Goal: Information Seeking & Learning: Learn about a topic

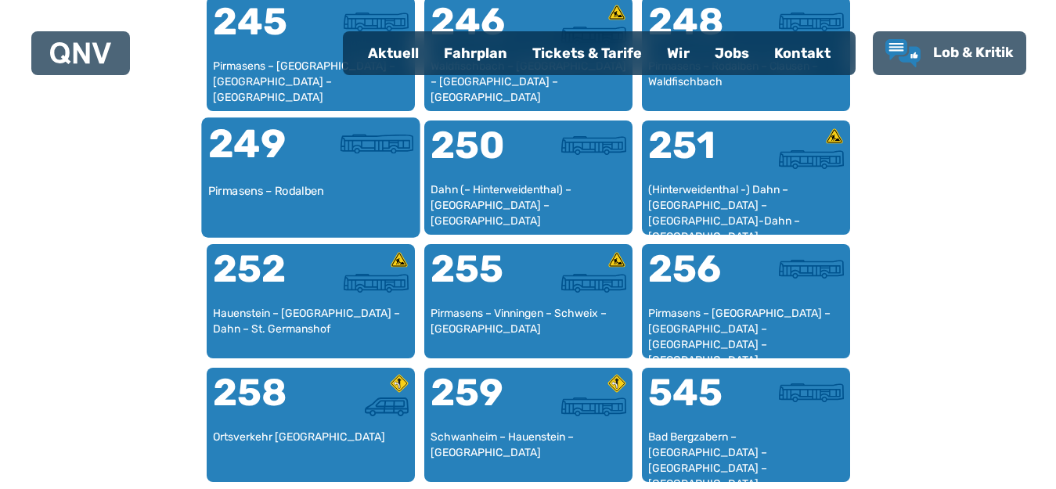
scroll to position [1969, 0]
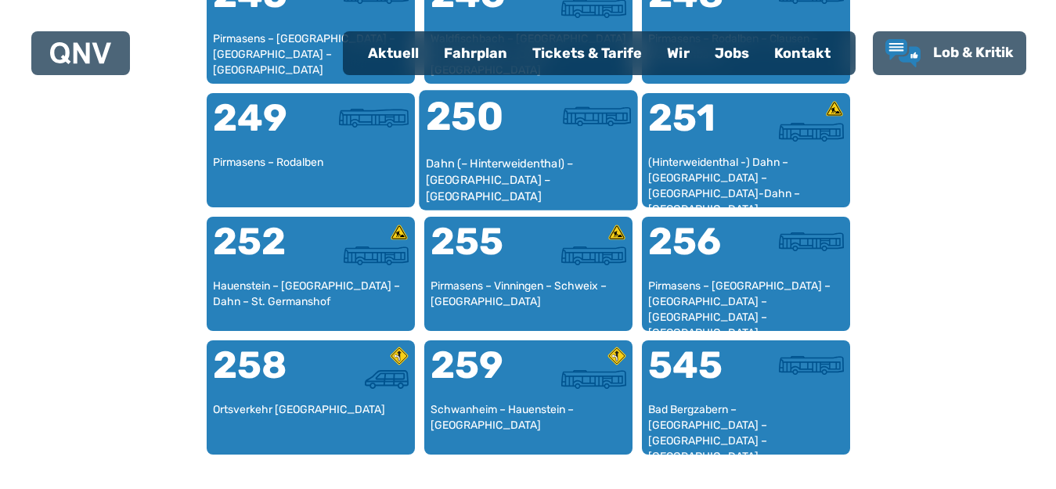
click at [463, 124] on div "250" at bounding box center [476, 126] width 103 height 59
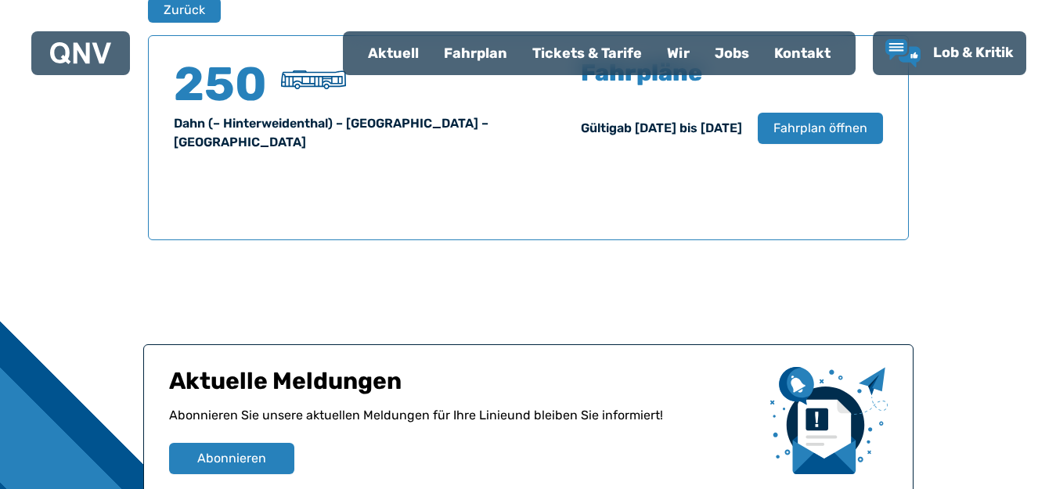
scroll to position [1110, 0]
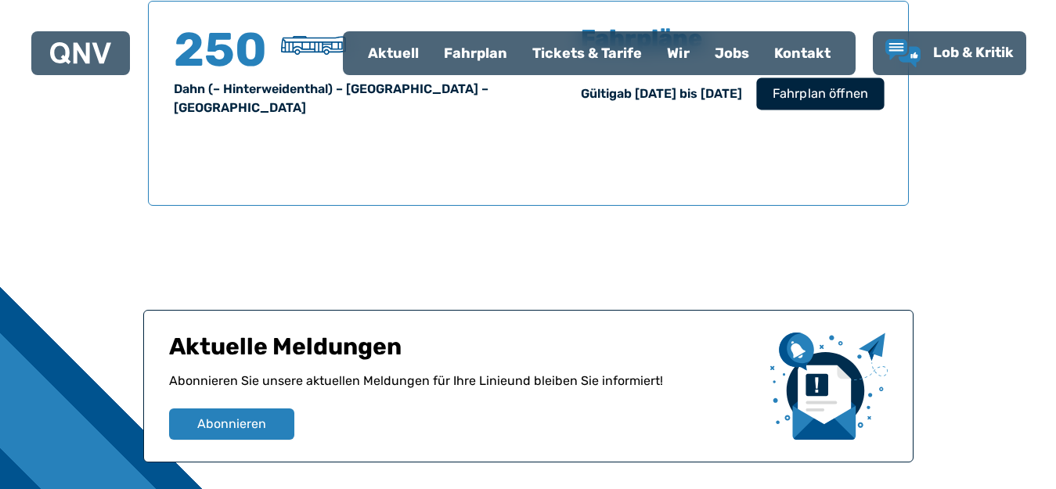
click at [837, 89] on span "Fahrplan öffnen" at bounding box center [819, 94] width 95 height 19
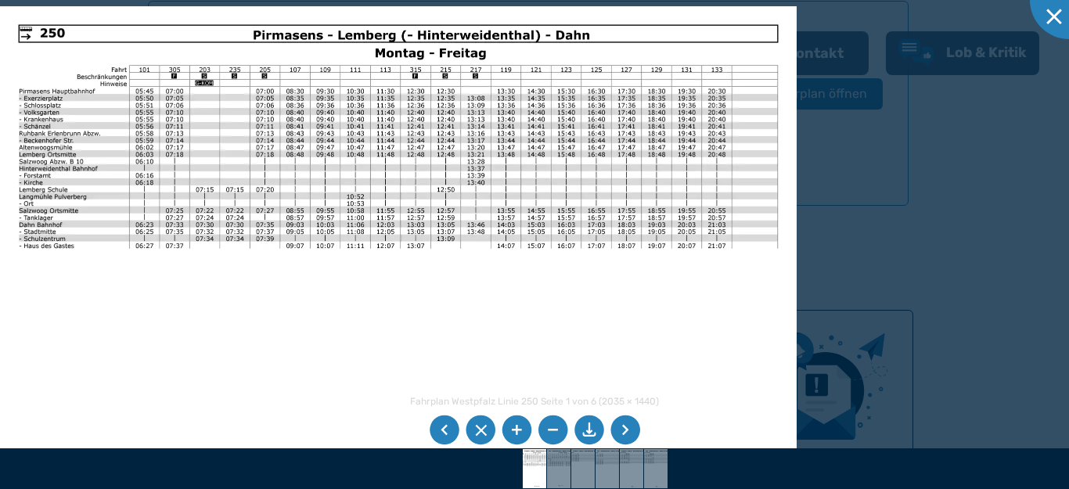
click at [627, 431] on li at bounding box center [626, 431] width 30 height 30
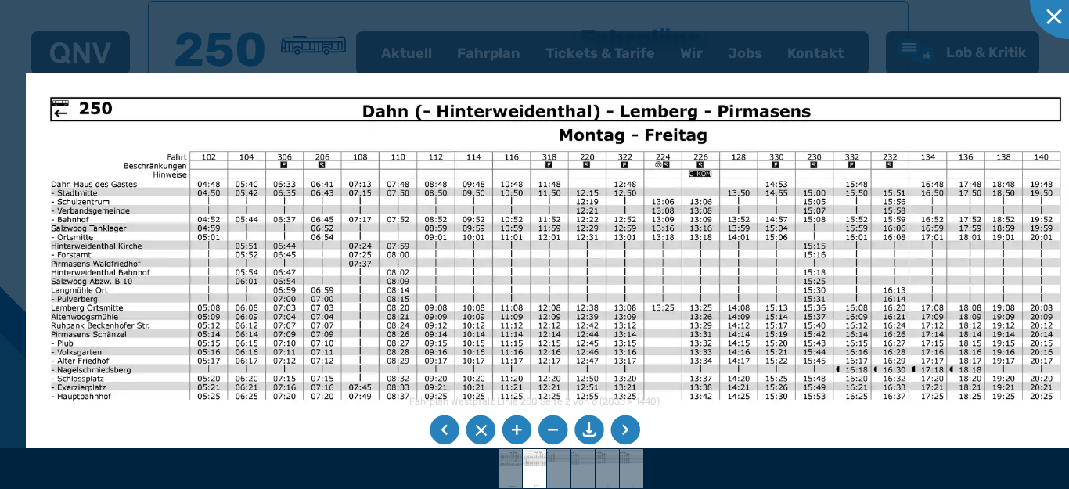
click at [539, 441] on div "Fahrplan Westpfalz Linie 250 Seite 2 von 6 (2035 × 1440) 67%" at bounding box center [534, 244] width 1069 height 489
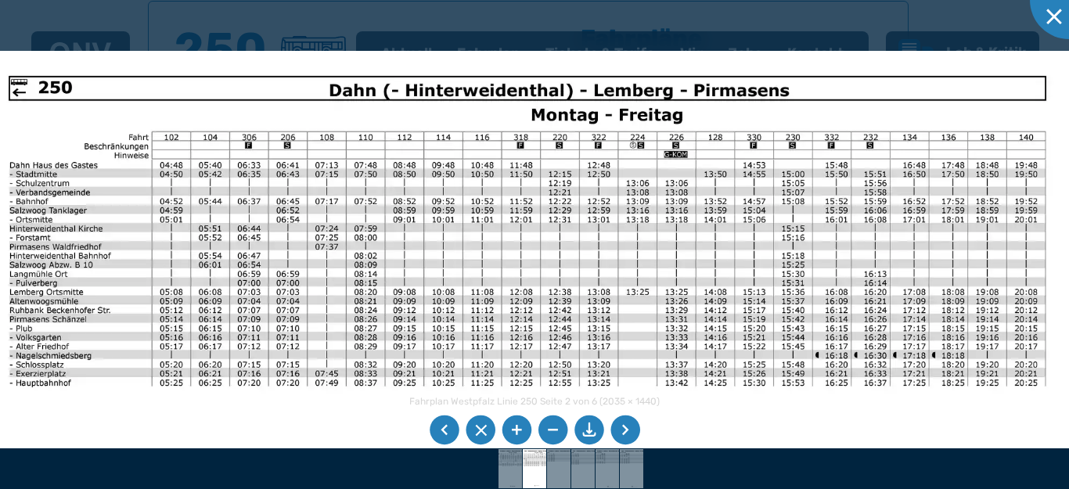
click at [524, 150] on img at bounding box center [528, 436] width 1088 height 770
click at [624, 434] on li at bounding box center [626, 431] width 30 height 30
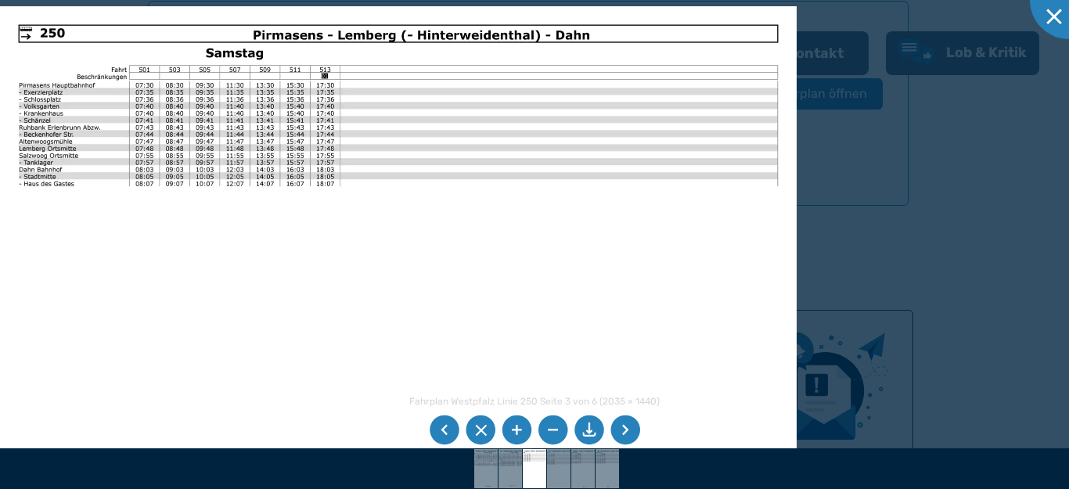
click at [445, 432] on li at bounding box center [445, 431] width 30 height 30
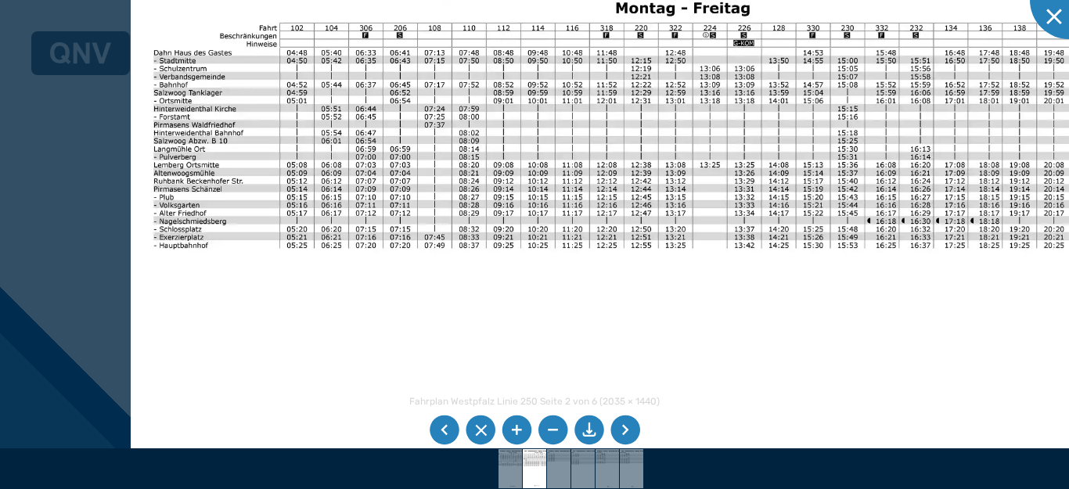
click at [261, 319] on img at bounding box center [613, 292] width 964 height 682
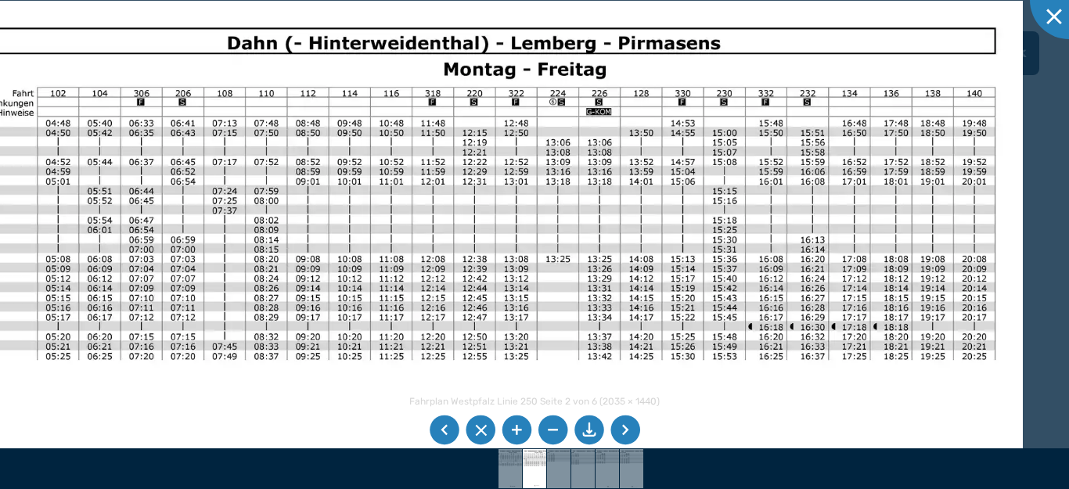
click at [333, 441] on img at bounding box center [440, 413] width 1166 height 825
click at [1055, 18] on div at bounding box center [1069, 0] width 78 height 78
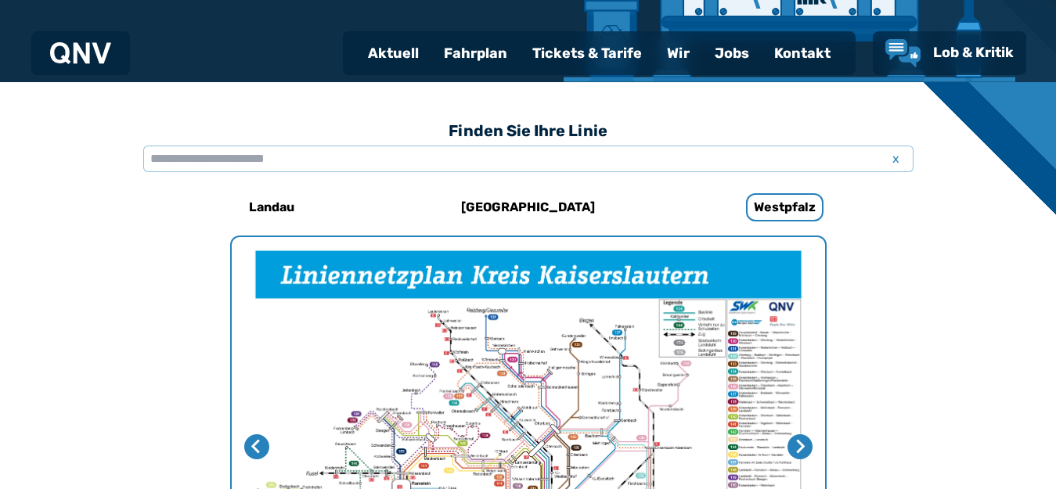
scroll to position [327, 0]
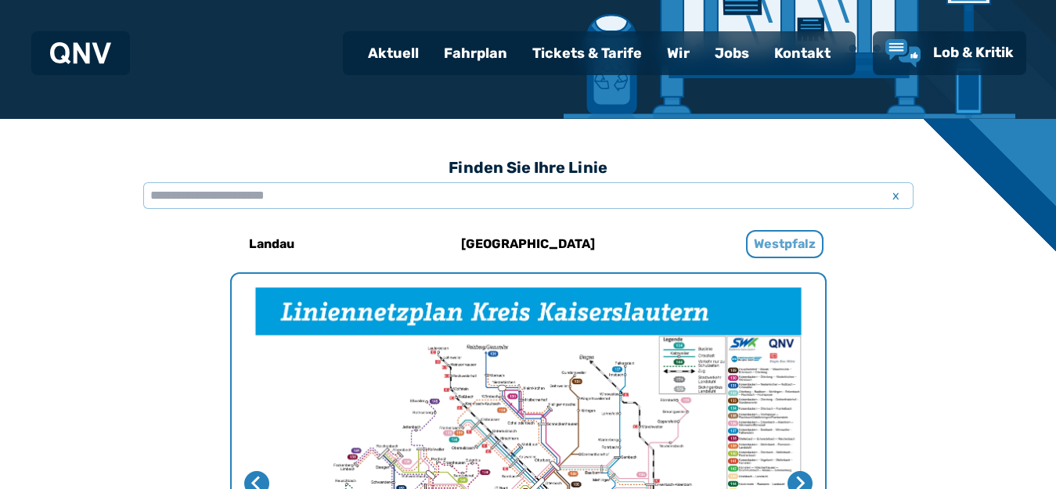
click at [781, 241] on h6 "Westpfalz" at bounding box center [784, 244] width 77 height 28
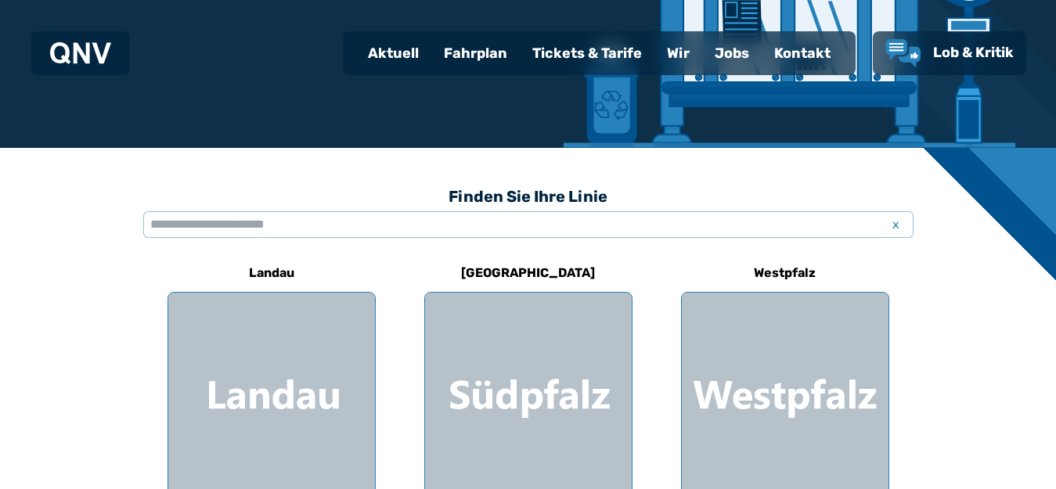
scroll to position [283, 0]
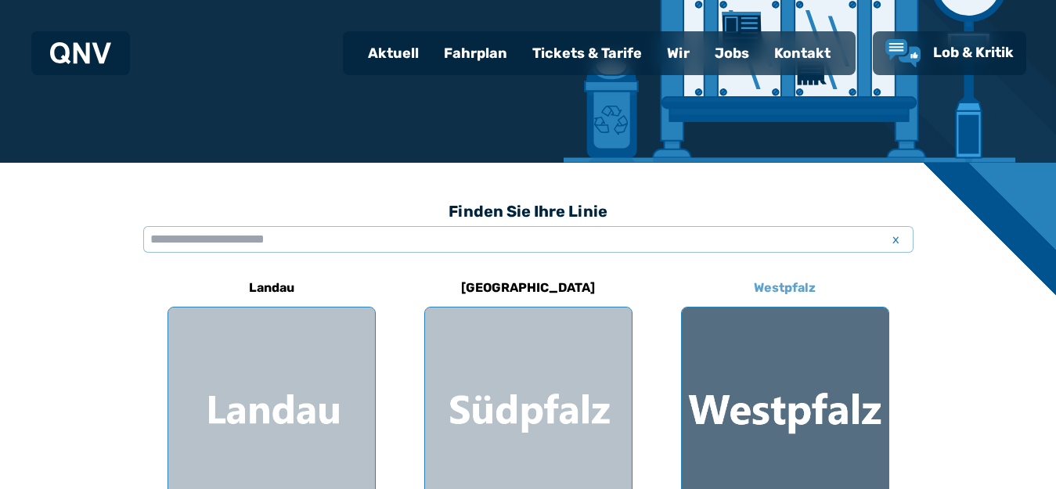
click at [790, 393] on div at bounding box center [785, 411] width 207 height 207
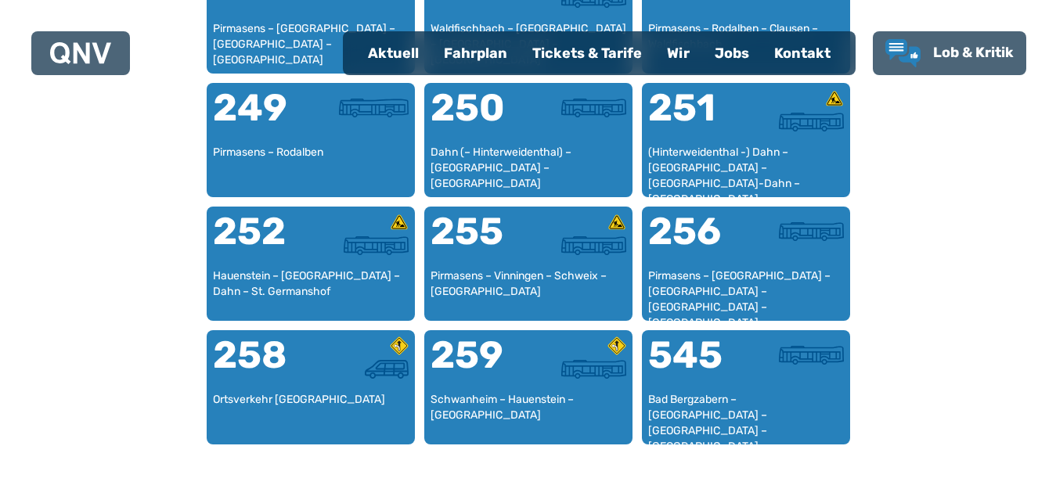
scroll to position [1969, 0]
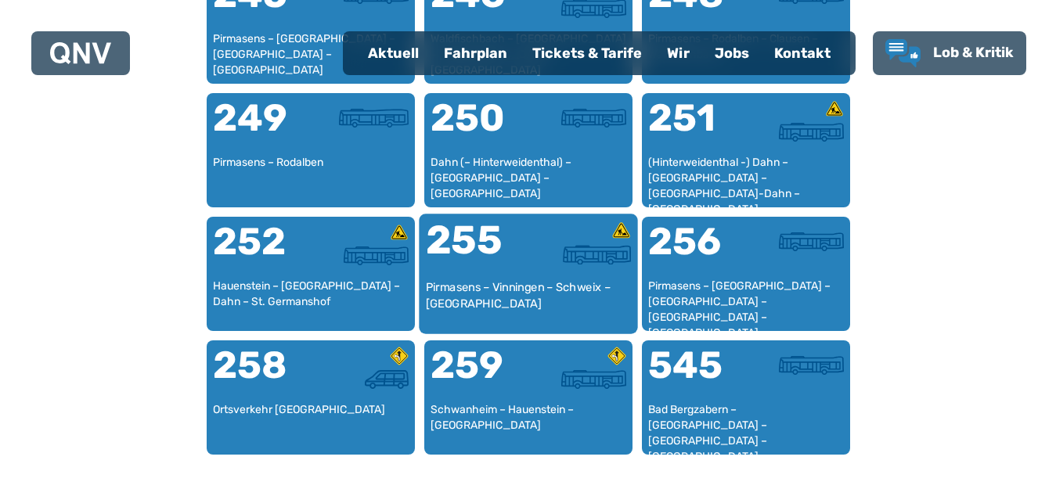
click at [463, 261] on div "255" at bounding box center [476, 250] width 103 height 59
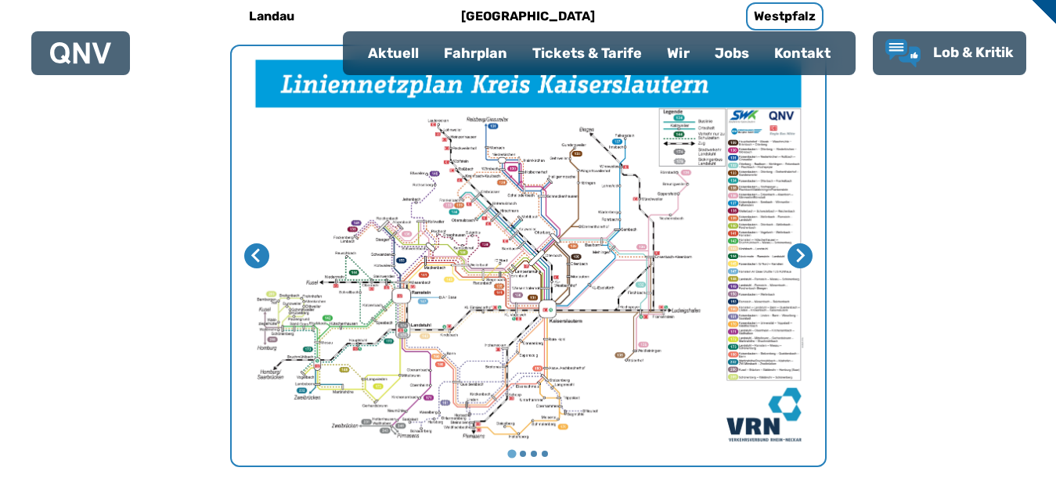
scroll to position [1032, 0]
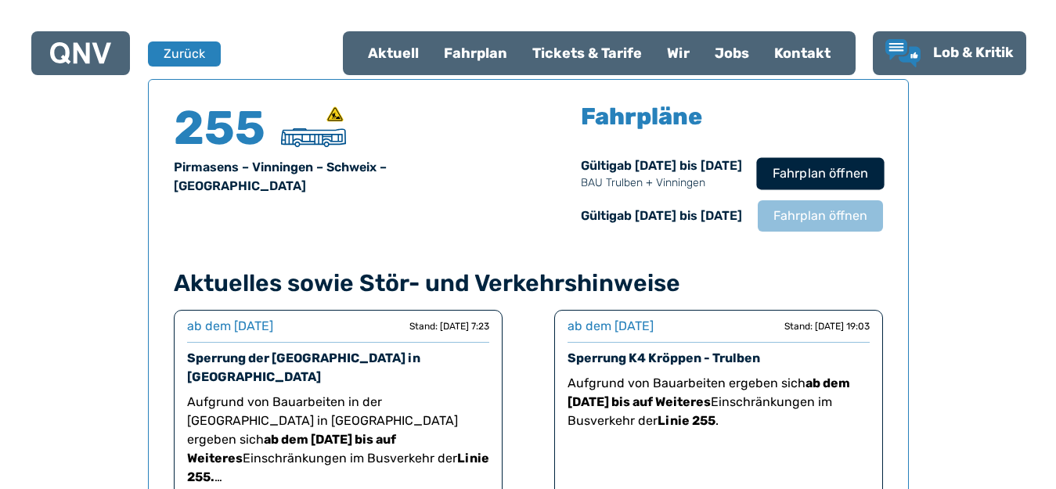
click at [827, 177] on span "Fahrplan öffnen" at bounding box center [819, 173] width 95 height 19
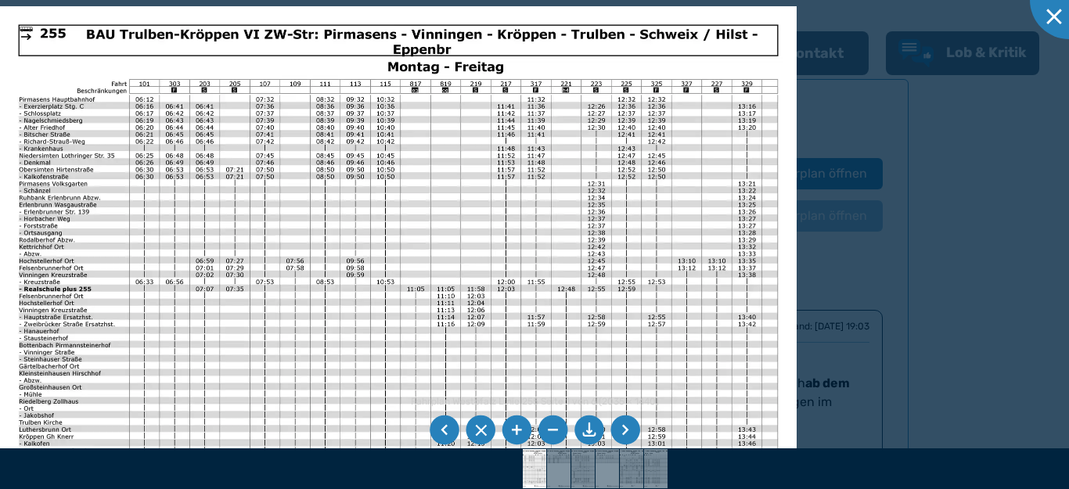
click at [628, 435] on li at bounding box center [626, 431] width 30 height 30
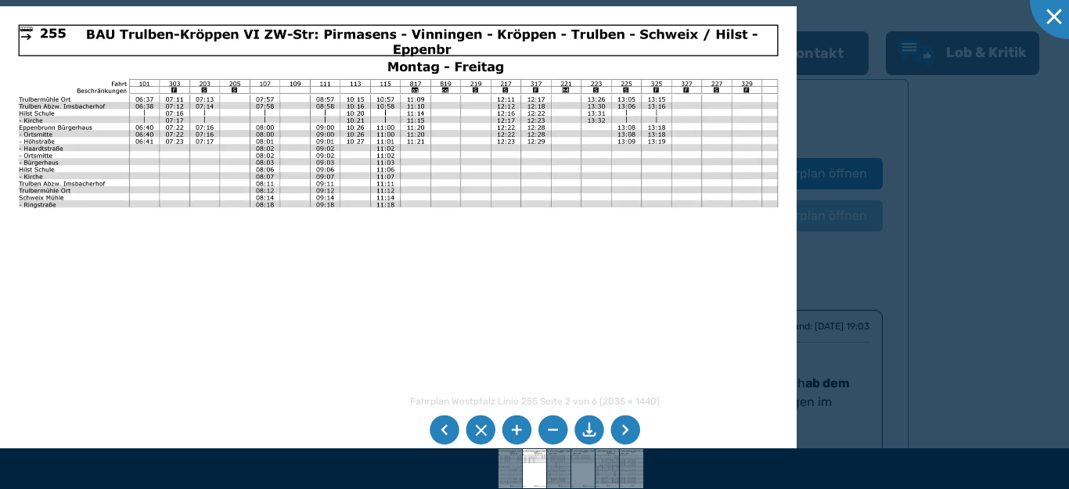
click at [628, 436] on li at bounding box center [626, 431] width 30 height 30
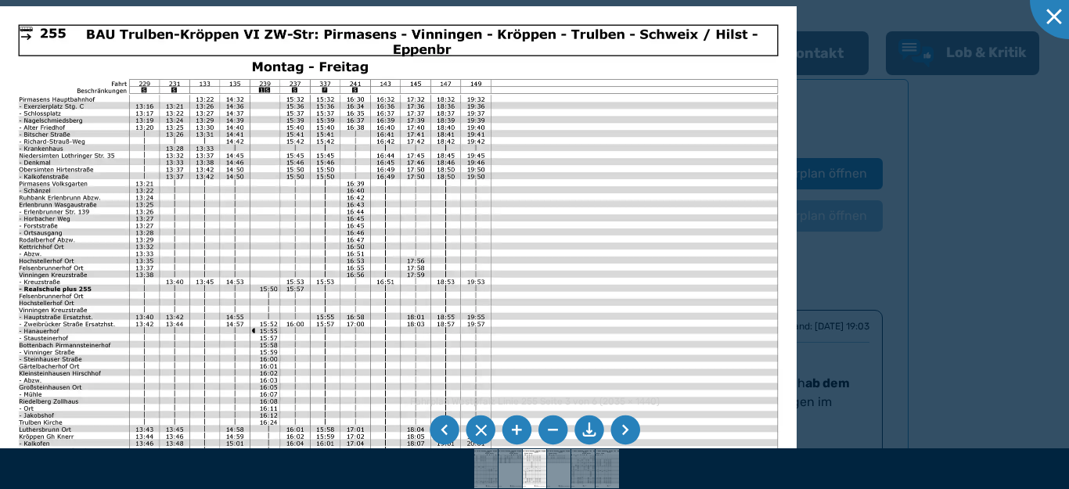
click at [628, 436] on li at bounding box center [626, 431] width 30 height 30
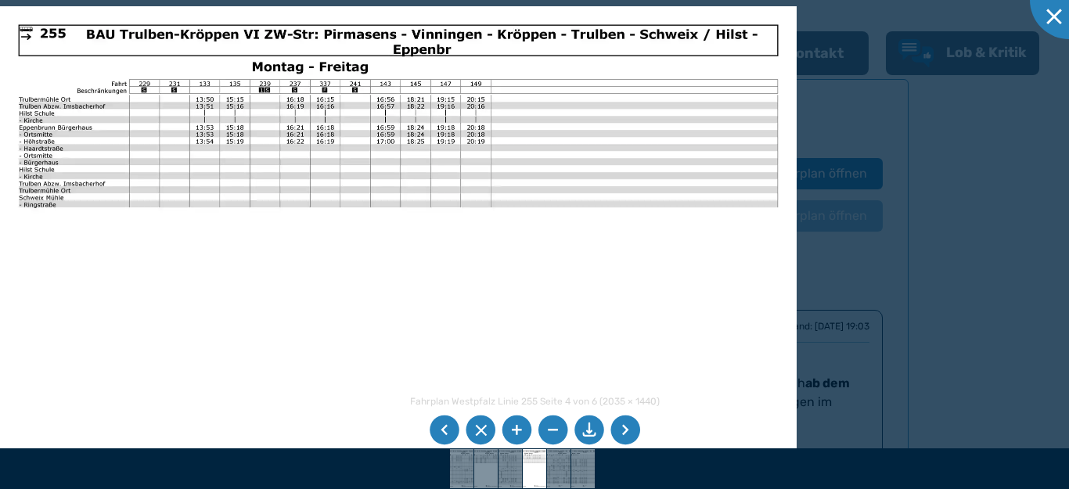
click at [628, 436] on li at bounding box center [626, 431] width 30 height 30
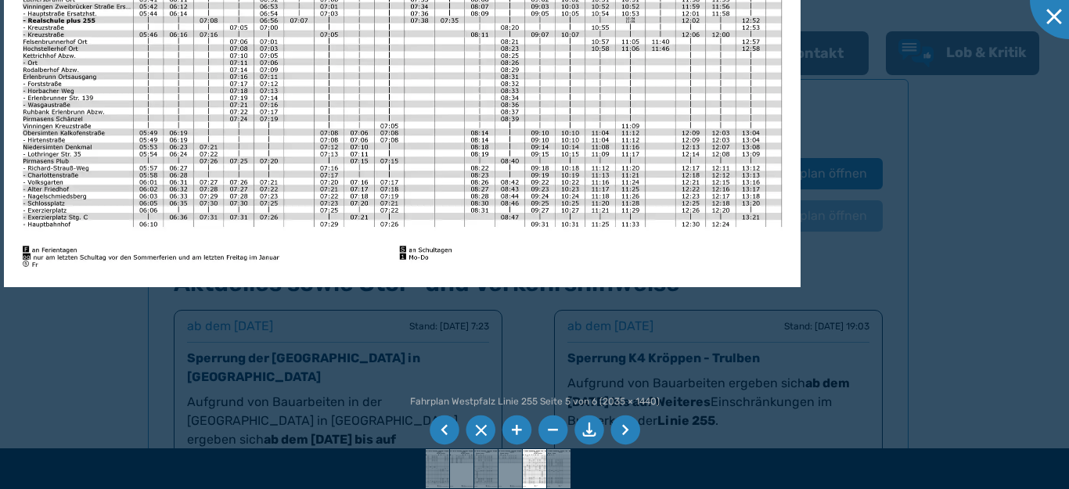
click at [573, 93] on img at bounding box center [402, 6] width 797 height 564
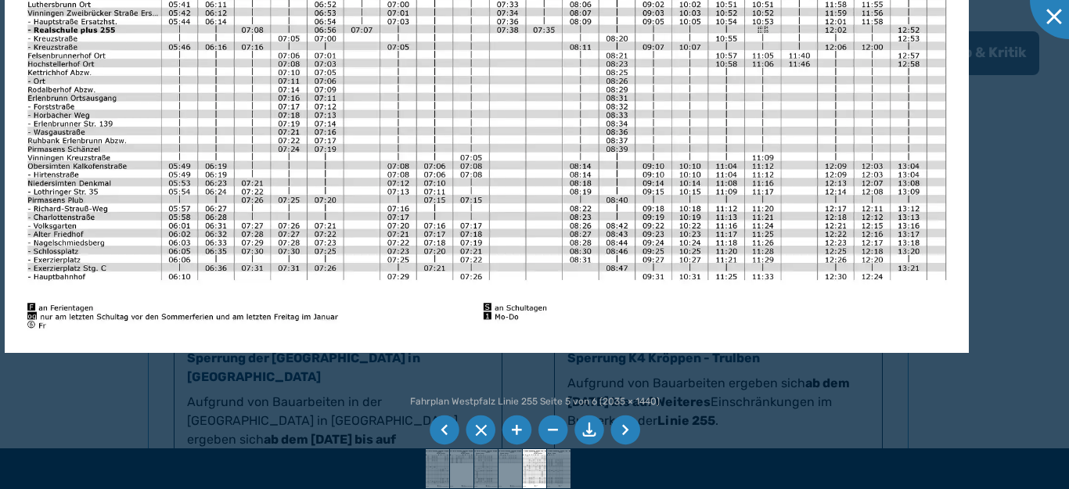
click at [319, 304] on img at bounding box center [487, 11] width 964 height 682
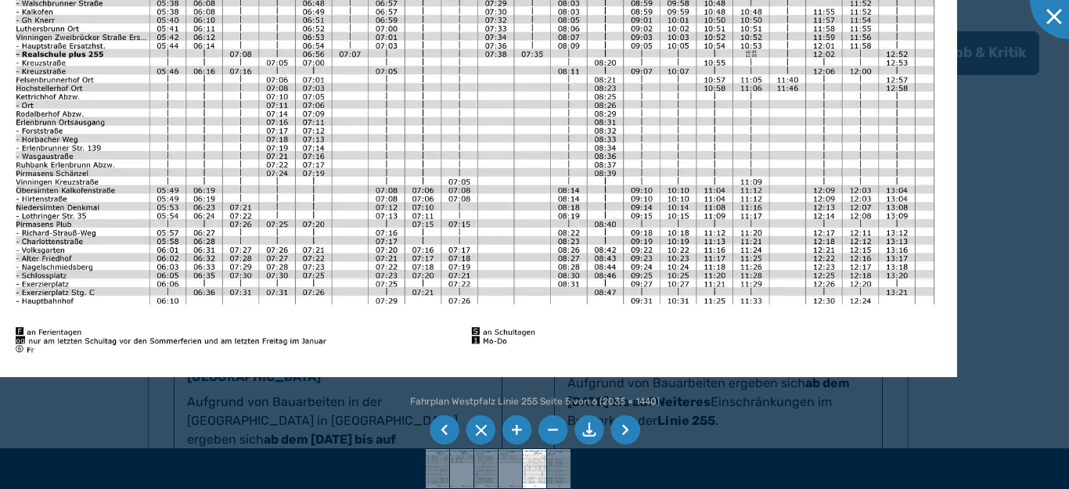
click at [870, 139] on img at bounding box center [475, 36] width 964 height 682
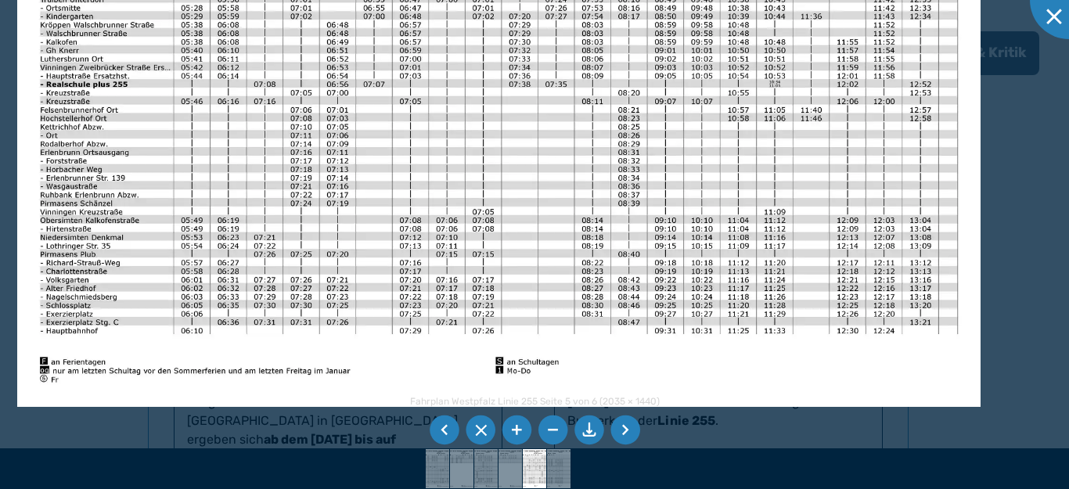
click at [724, 377] on img at bounding box center [499, 66] width 964 height 682
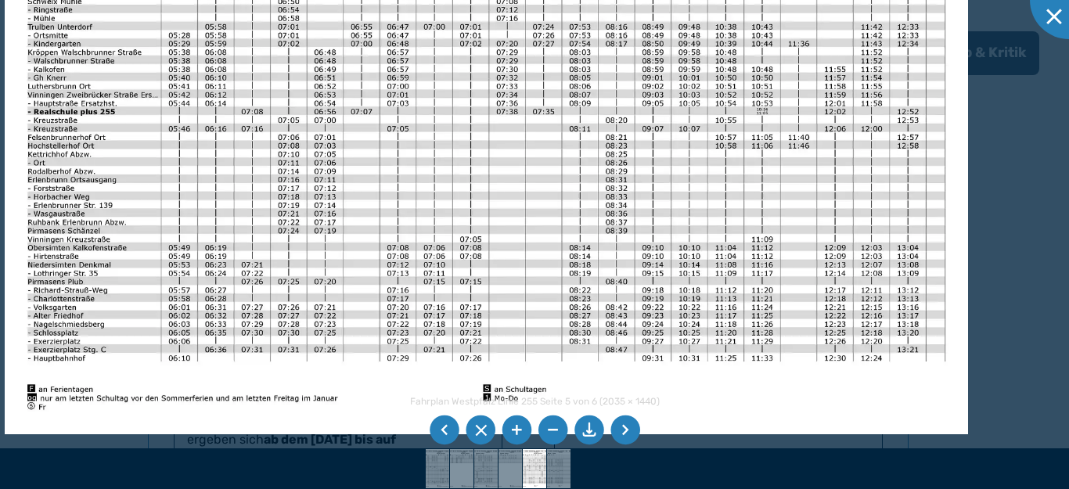
click at [957, 231] on img at bounding box center [487, 94] width 964 height 682
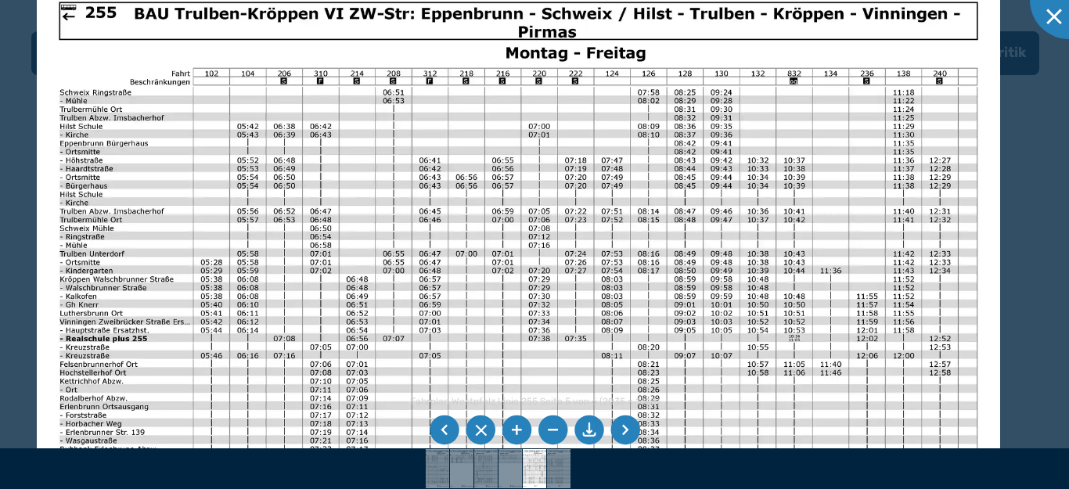
click at [1050, 481] on div "Fahrplan Westpfalz Linie 255 Seite 5 von 6 (2035 × 1440) 61%" at bounding box center [534, 244] width 1069 height 489
click at [1047, 20] on div at bounding box center [1069, 0] width 78 height 78
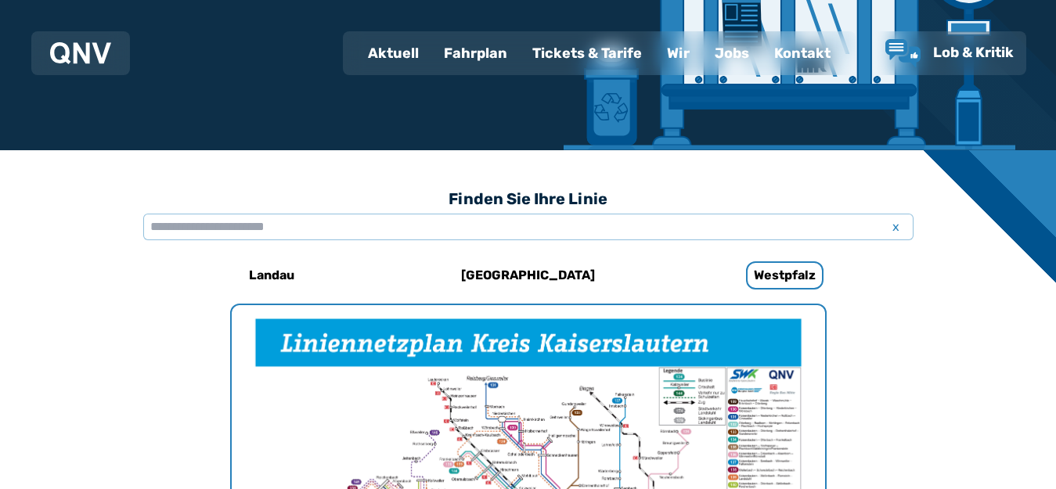
scroll to position [171, 0]
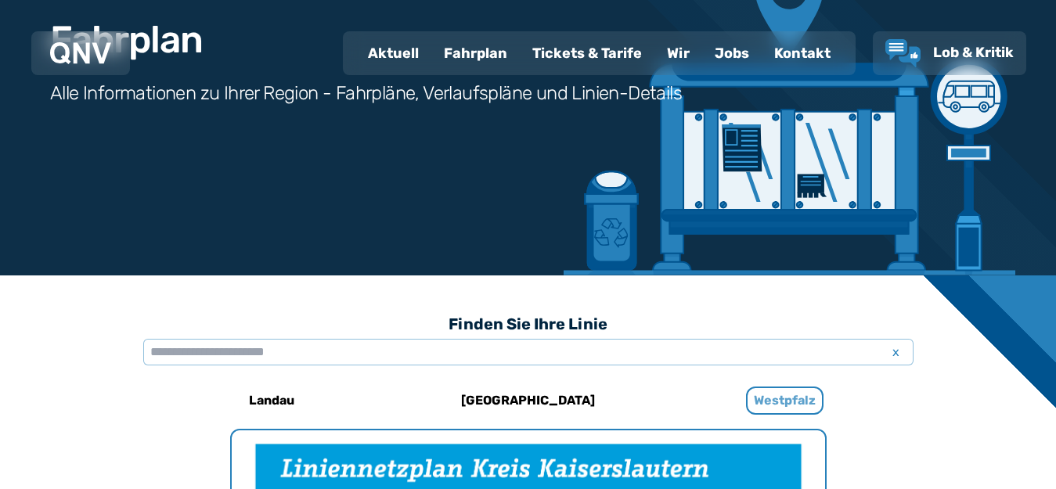
click at [780, 399] on h6 "Westpfalz" at bounding box center [784, 401] width 77 height 28
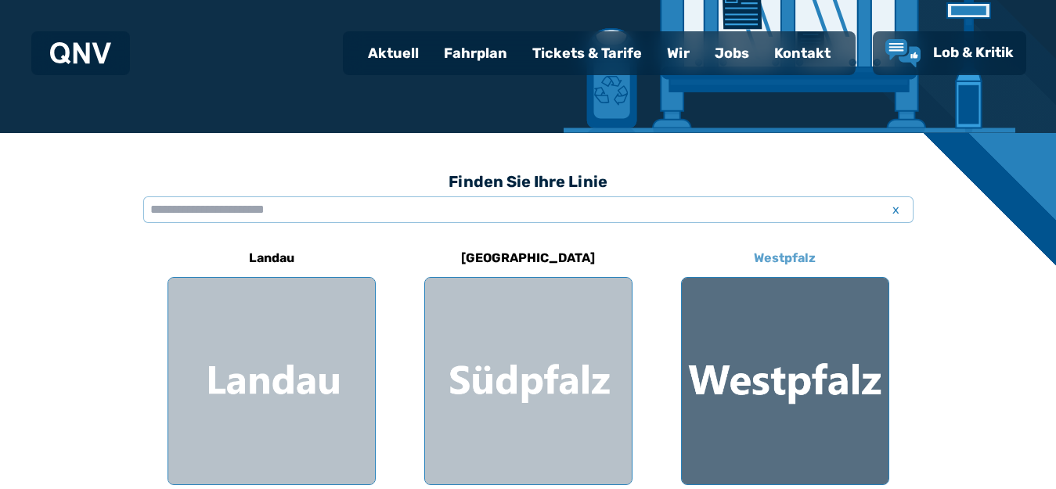
scroll to position [548, 0]
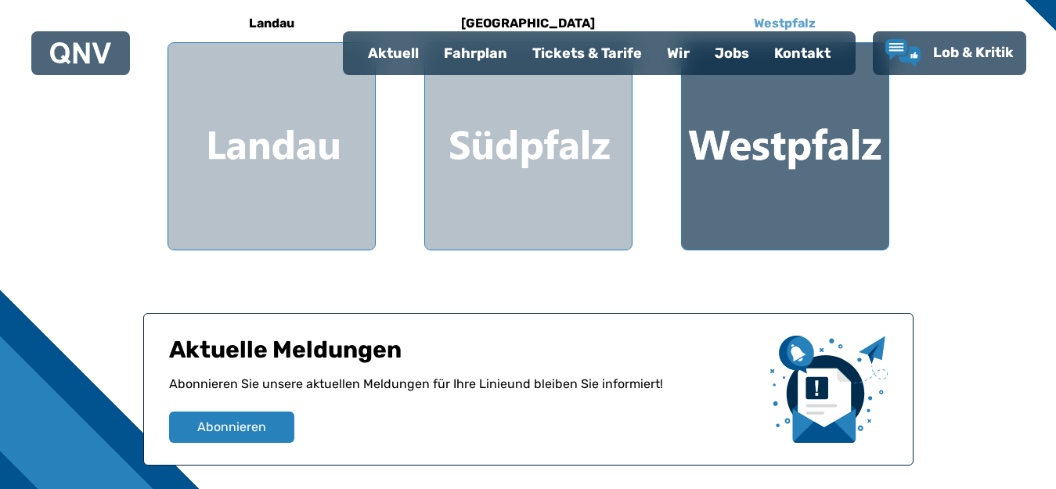
click at [798, 141] on div at bounding box center [785, 146] width 207 height 207
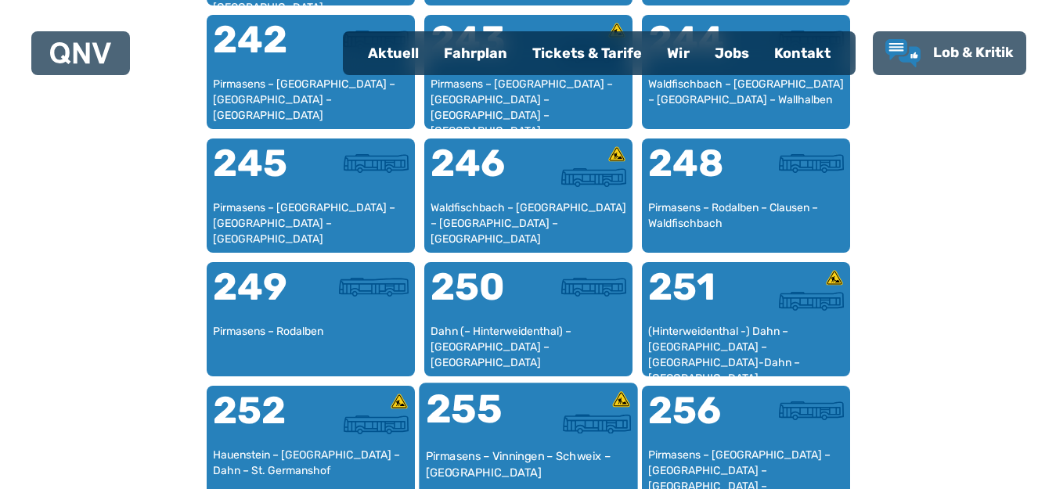
scroll to position [1918, 0]
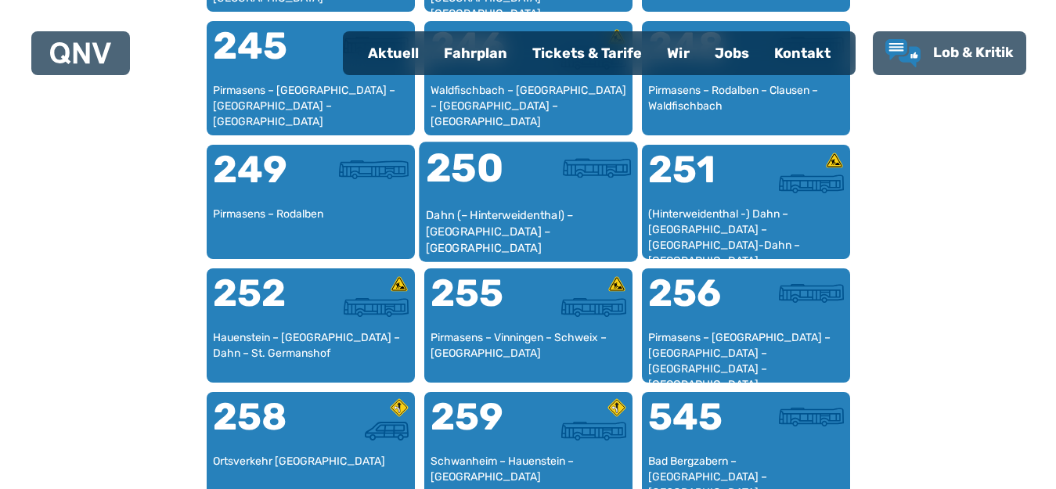
click at [524, 200] on div "250" at bounding box center [476, 178] width 103 height 59
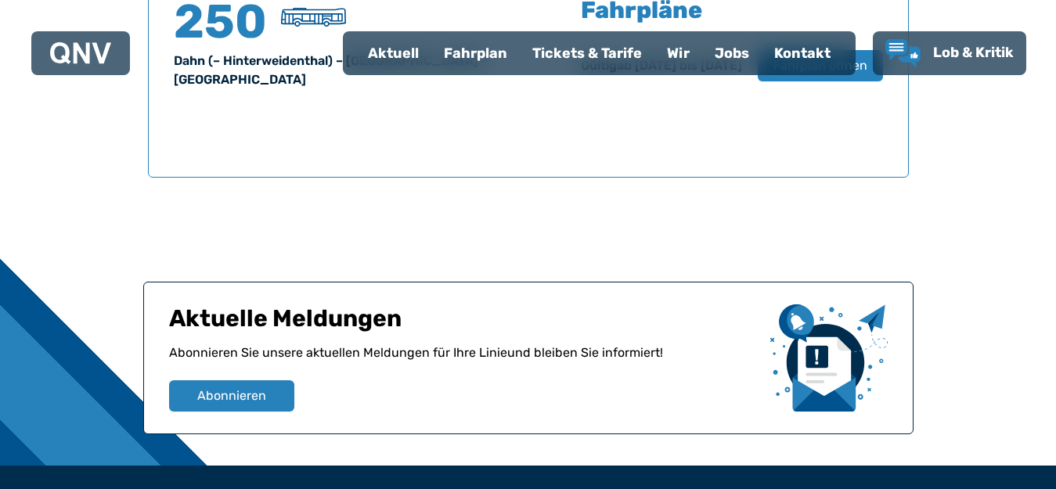
scroll to position [825, 0]
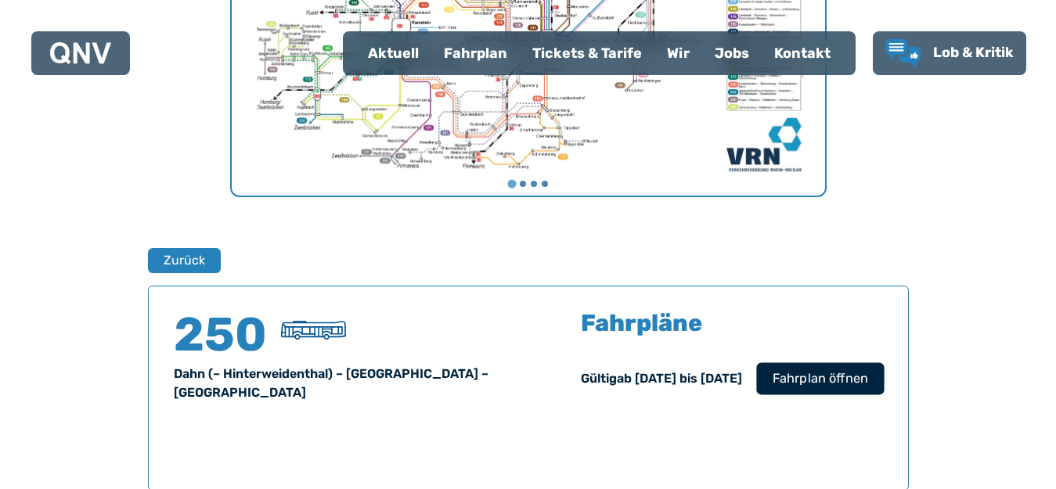
click at [791, 376] on span "Fahrplan öffnen" at bounding box center [819, 378] width 95 height 19
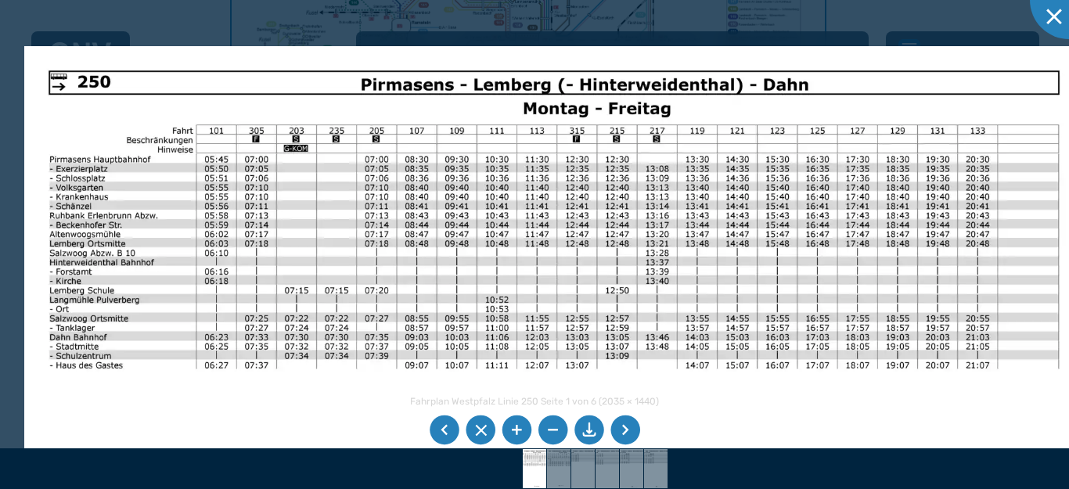
click at [521, 427] on div "Fahrplan Westpfalz Linie 250 Seite 1 von 6 (2035 × 1440) 67%" at bounding box center [534, 244] width 1069 height 489
click at [625, 434] on li at bounding box center [626, 431] width 30 height 30
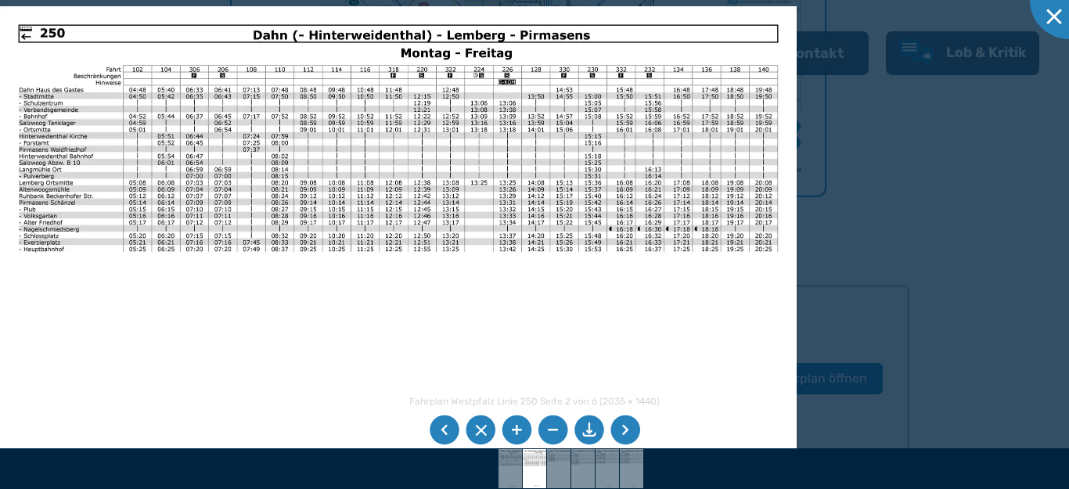
click at [625, 434] on li at bounding box center [626, 431] width 30 height 30
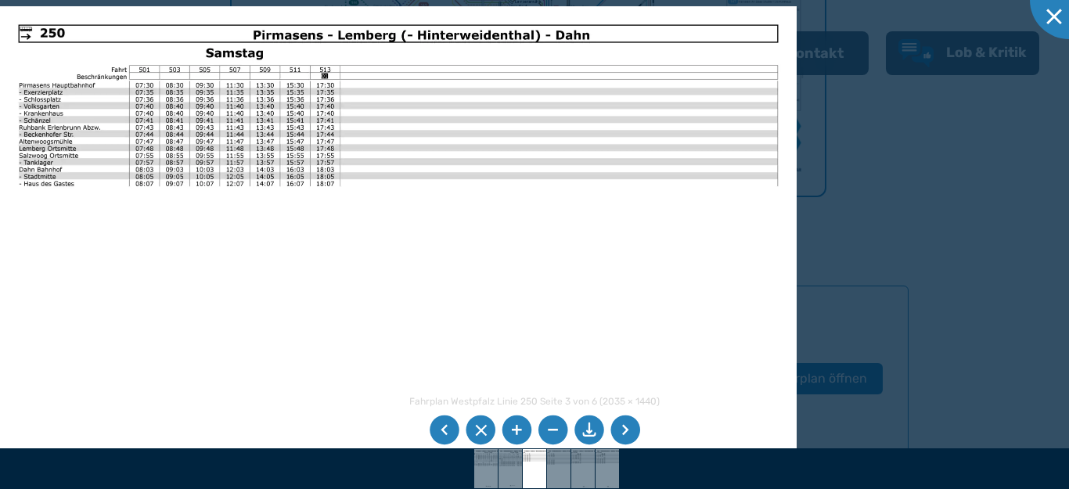
click at [625, 434] on li at bounding box center [626, 431] width 30 height 30
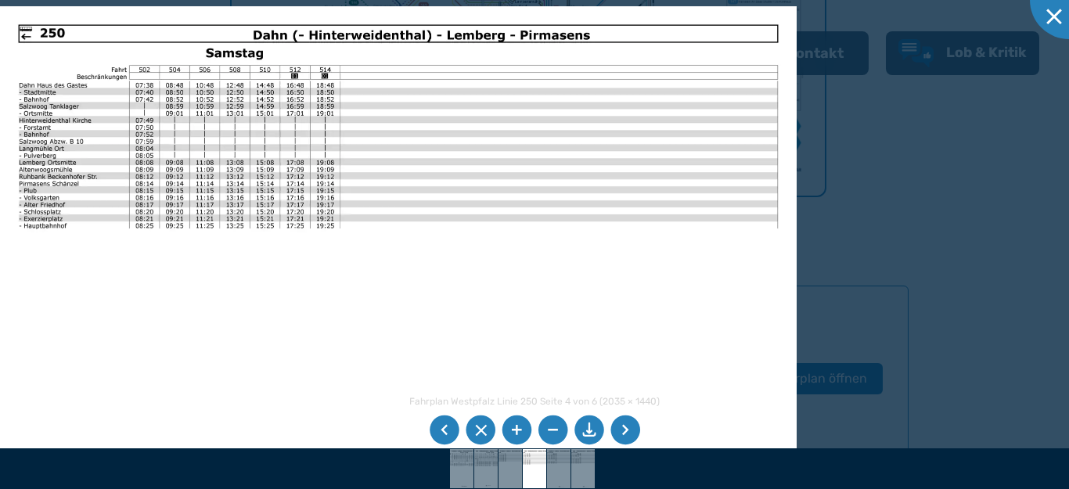
click at [625, 434] on li at bounding box center [626, 431] width 30 height 30
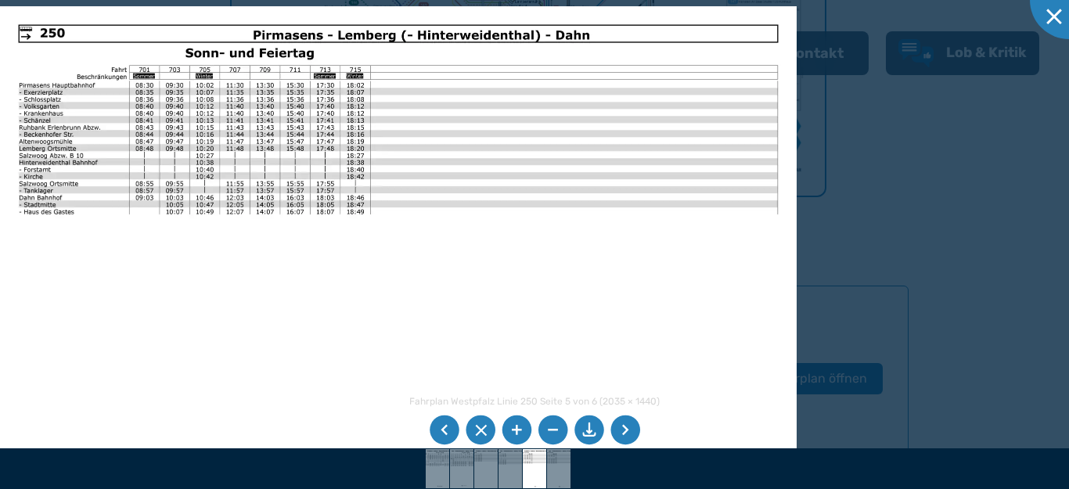
click at [625, 434] on li at bounding box center [626, 431] width 30 height 30
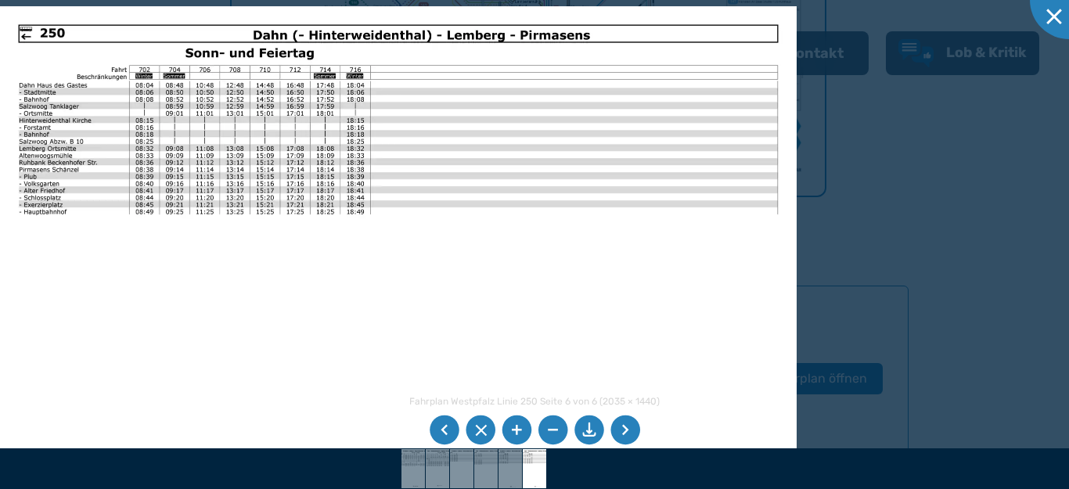
click at [625, 434] on li at bounding box center [626, 431] width 30 height 30
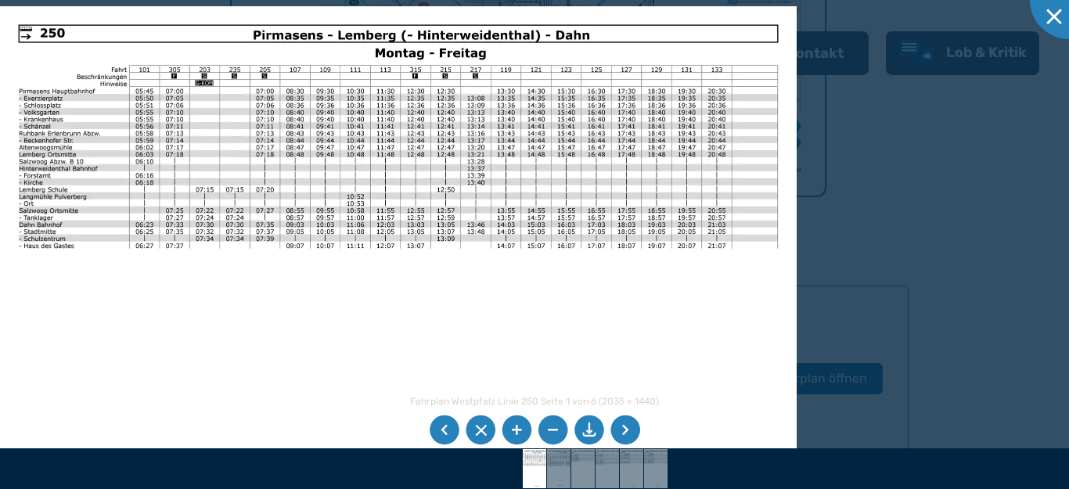
click at [625, 434] on li at bounding box center [626, 431] width 30 height 30
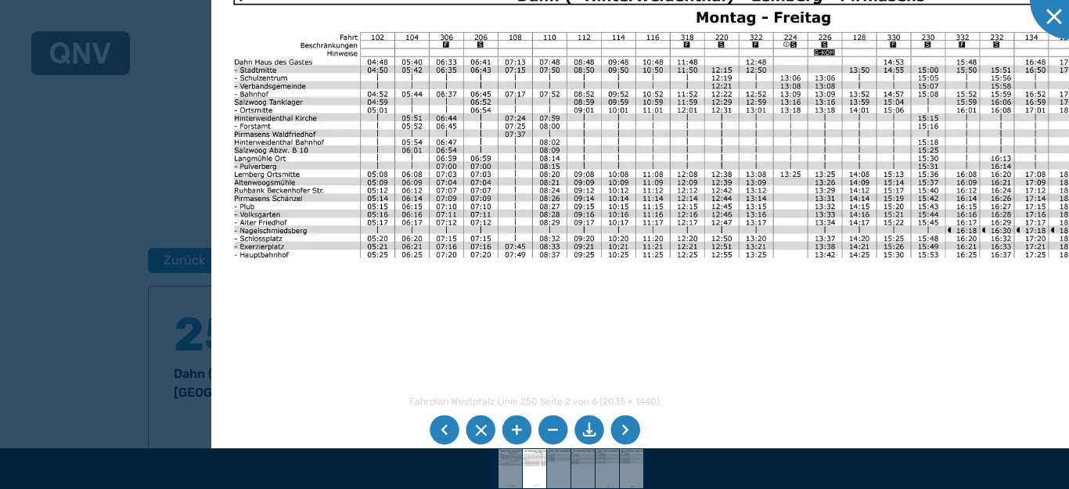
click at [395, 326] on img at bounding box center [693, 302] width 964 height 682
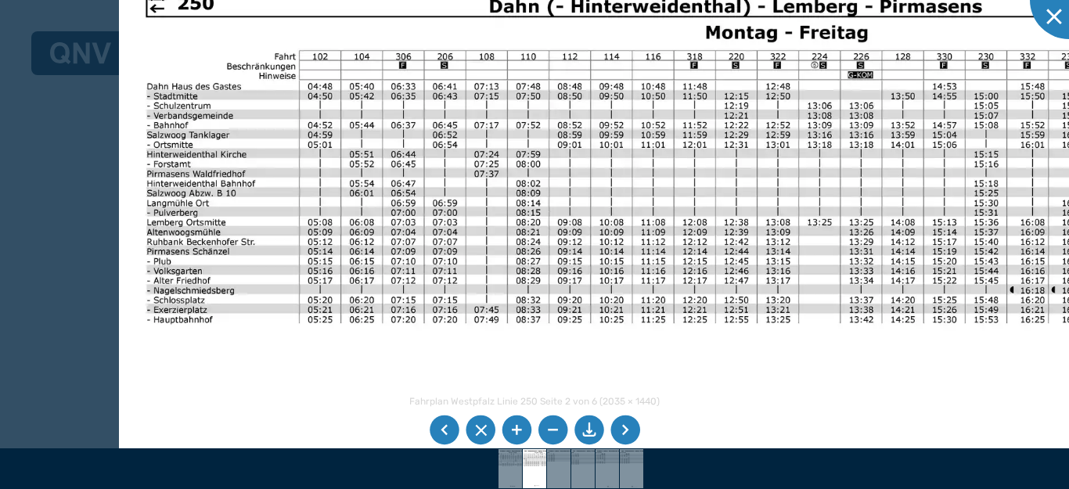
click at [740, 405] on img at bounding box center [702, 376] width 1166 height 825
click at [1055, 20] on div at bounding box center [1069, 0] width 78 height 78
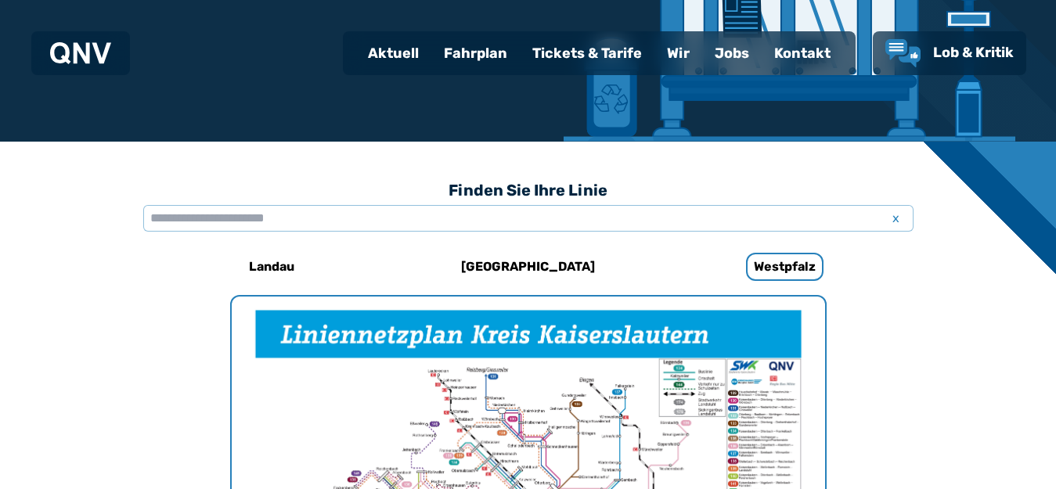
scroll to position [277, 0]
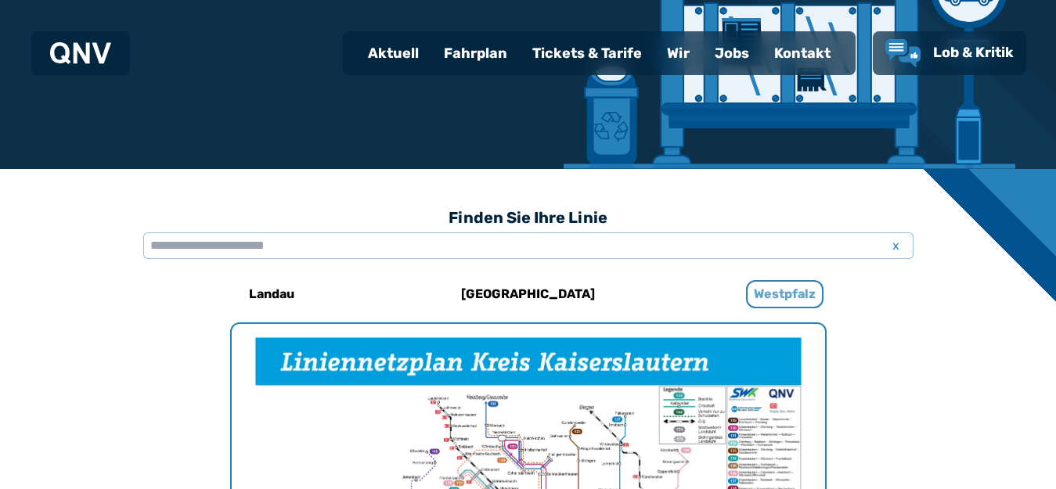
click at [766, 296] on h6 "Westpfalz" at bounding box center [784, 294] width 77 height 28
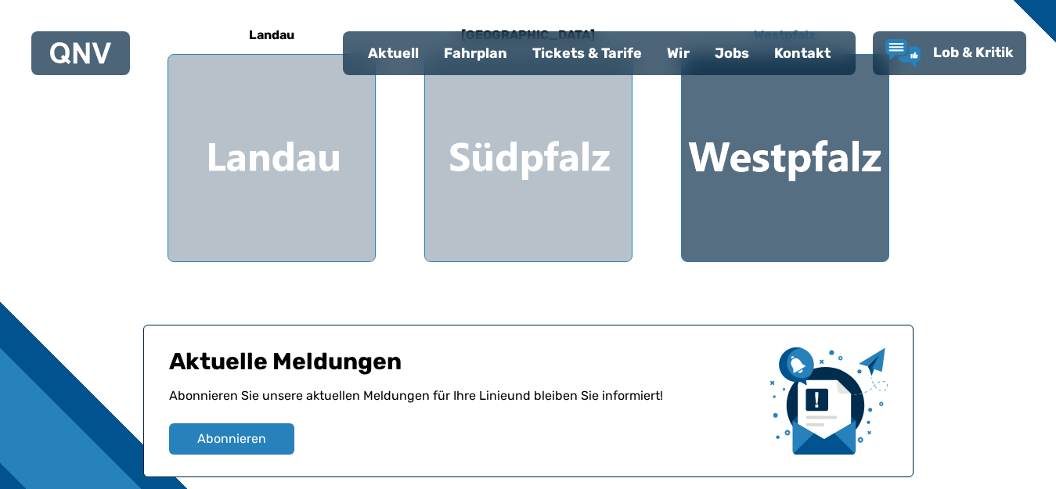
scroll to position [548, 0]
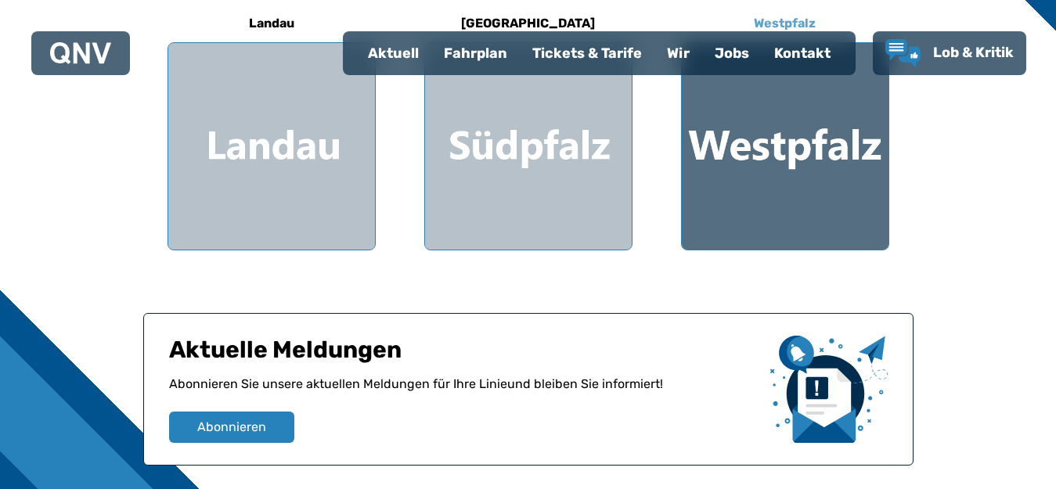
click at [777, 140] on div at bounding box center [785, 146] width 207 height 207
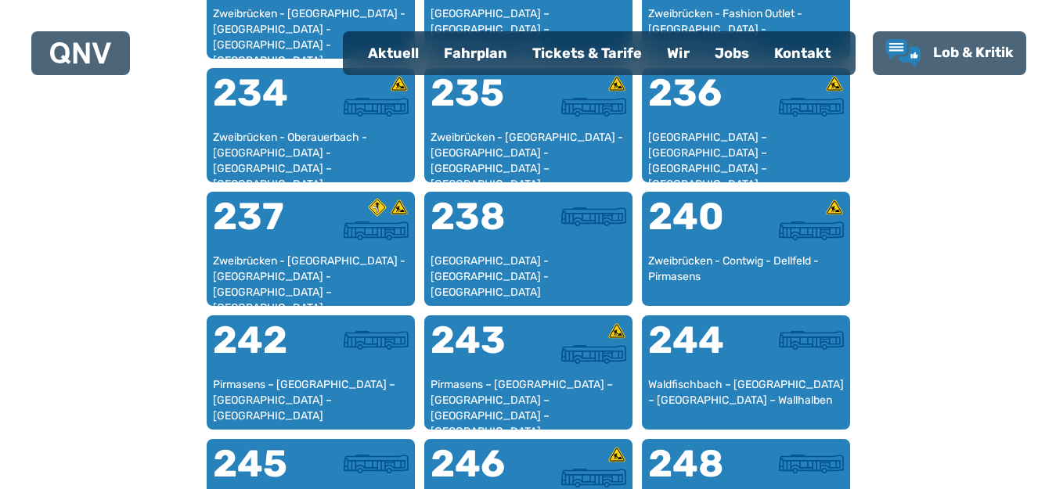
scroll to position [2048, 0]
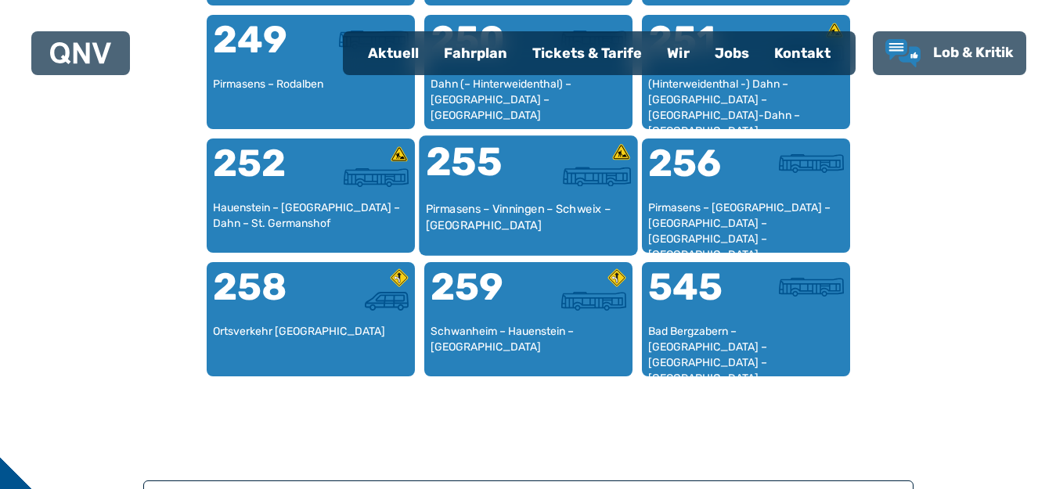
click at [522, 182] on div "255" at bounding box center [476, 171] width 103 height 59
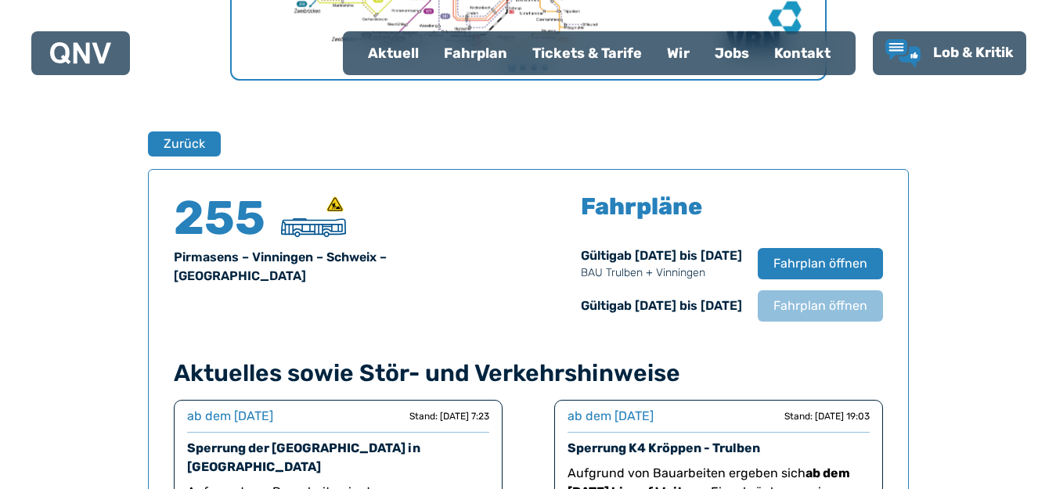
scroll to position [1032, 0]
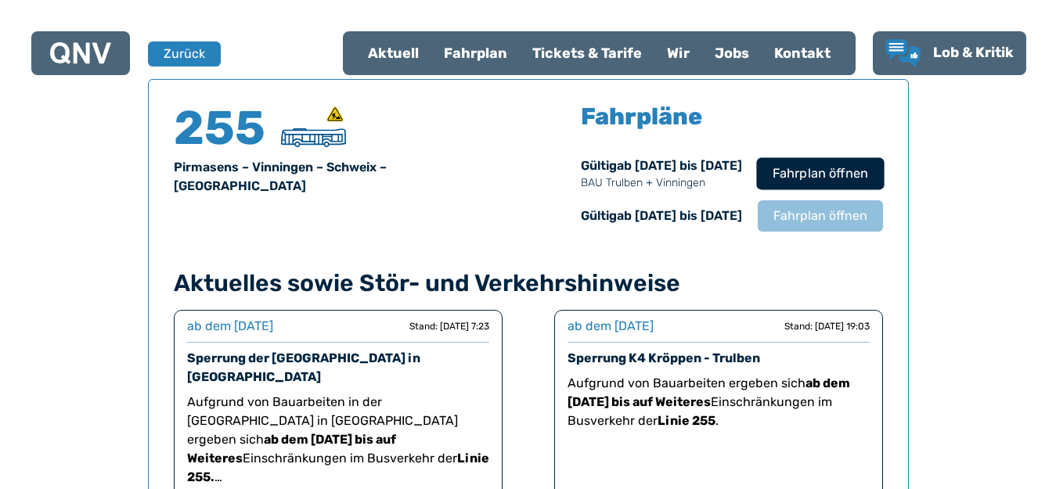
click at [800, 168] on span "Fahrplan öffnen" at bounding box center [819, 173] width 95 height 19
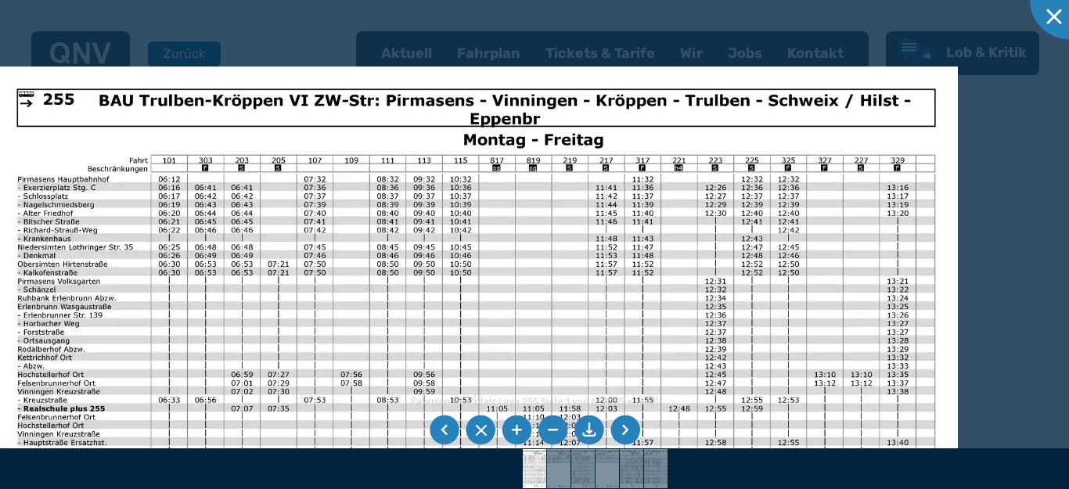
click at [656, 333] on img at bounding box center [477, 408] width 964 height 682
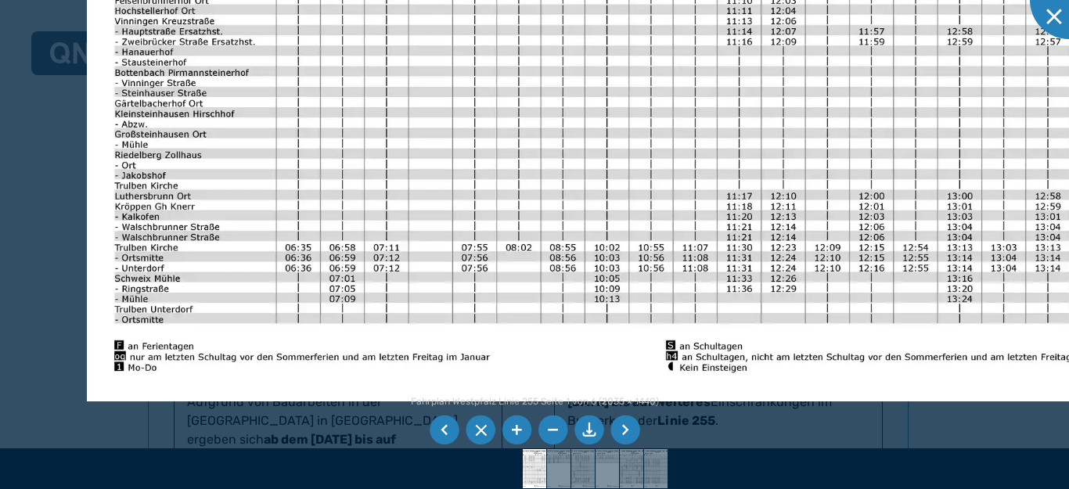
click at [619, 432] on li at bounding box center [626, 431] width 30 height 30
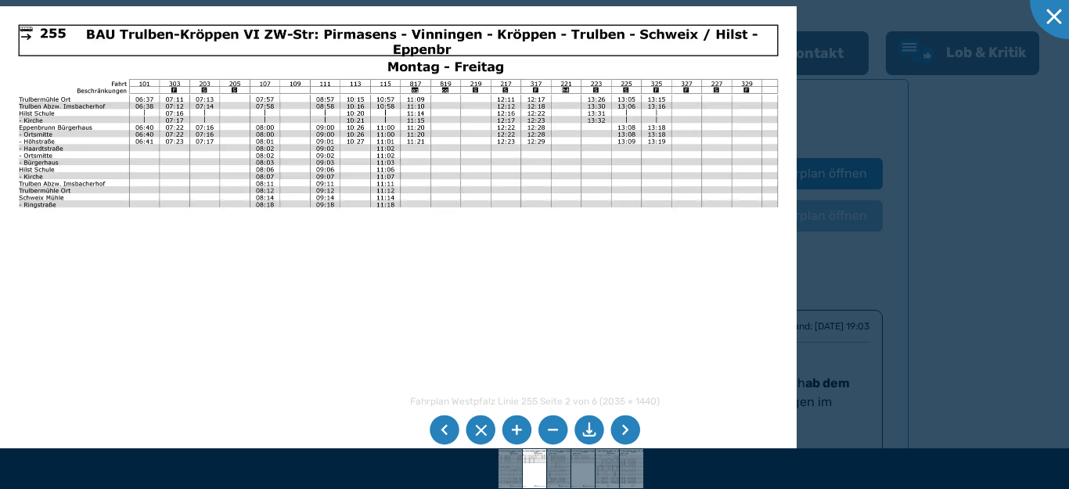
click at [619, 432] on li at bounding box center [626, 431] width 30 height 30
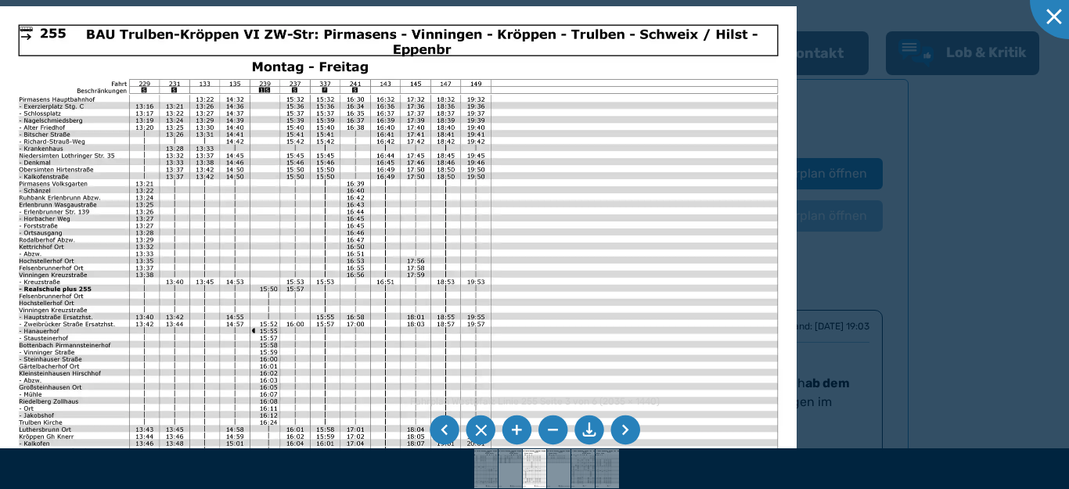
click at [621, 431] on li at bounding box center [626, 431] width 30 height 30
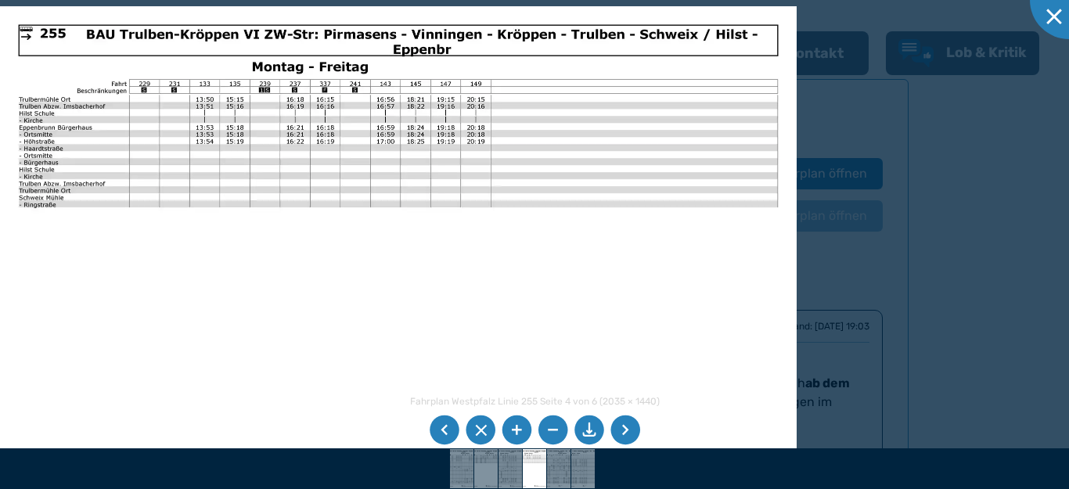
click at [621, 431] on li at bounding box center [626, 431] width 30 height 30
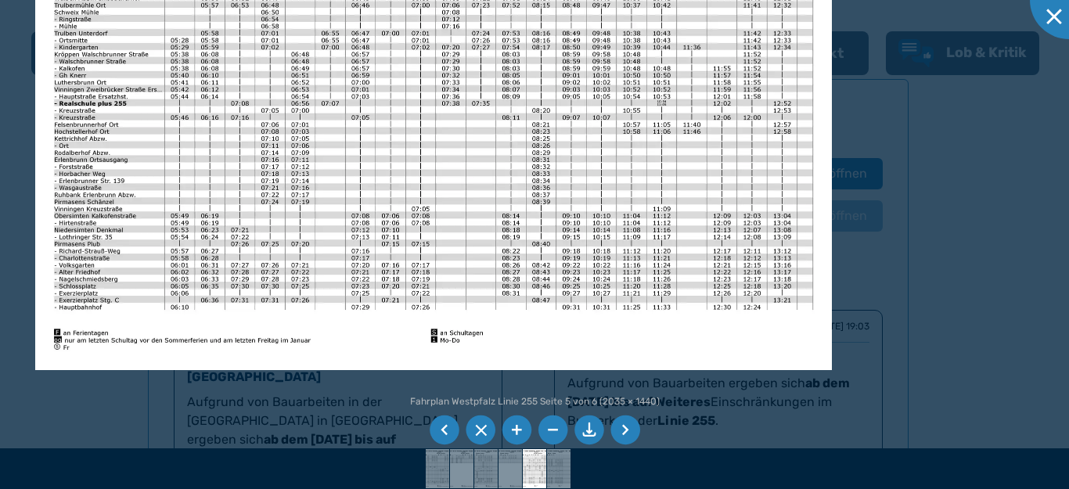
click at [500, 169] on img at bounding box center [433, 89] width 797 height 564
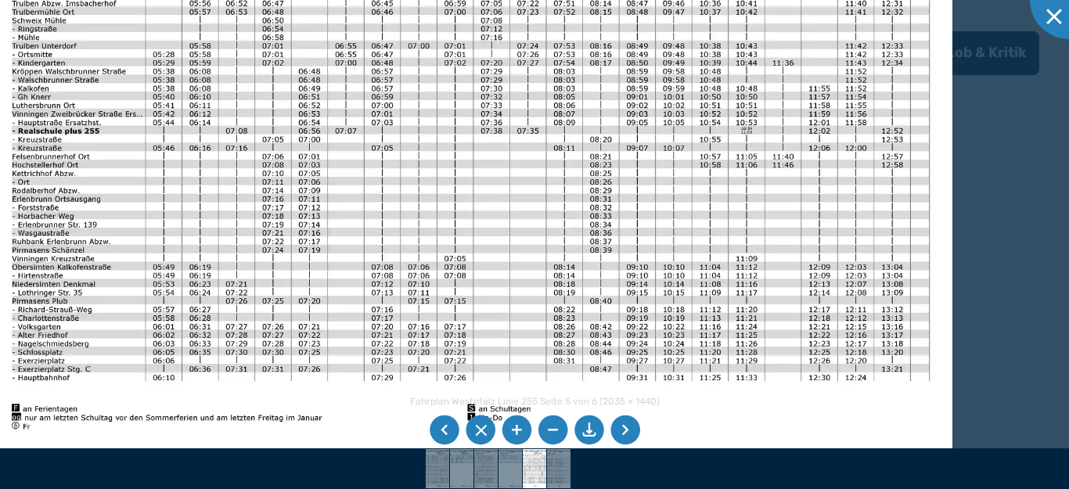
click at [817, 227] on img at bounding box center [471, 112] width 964 height 682
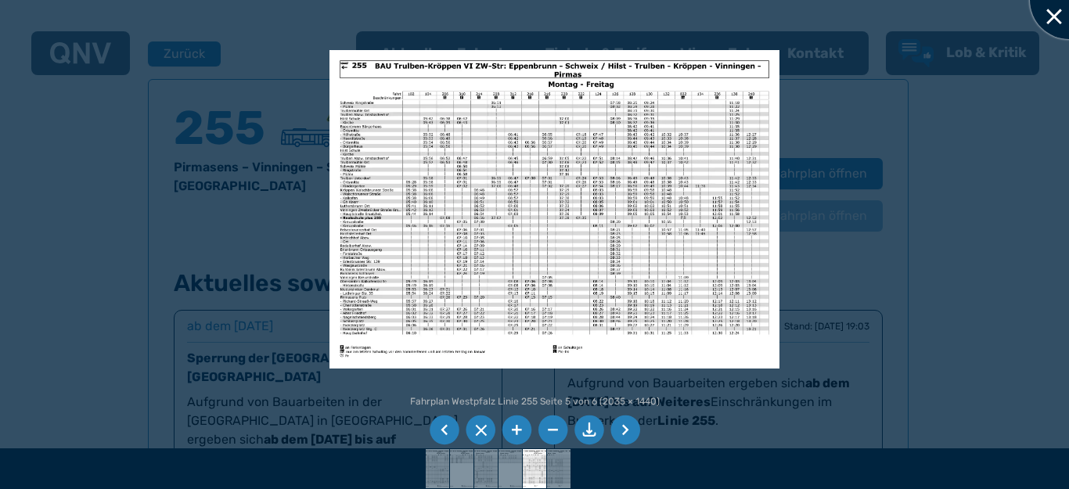
click at [1050, 10] on div at bounding box center [1069, 0] width 78 height 78
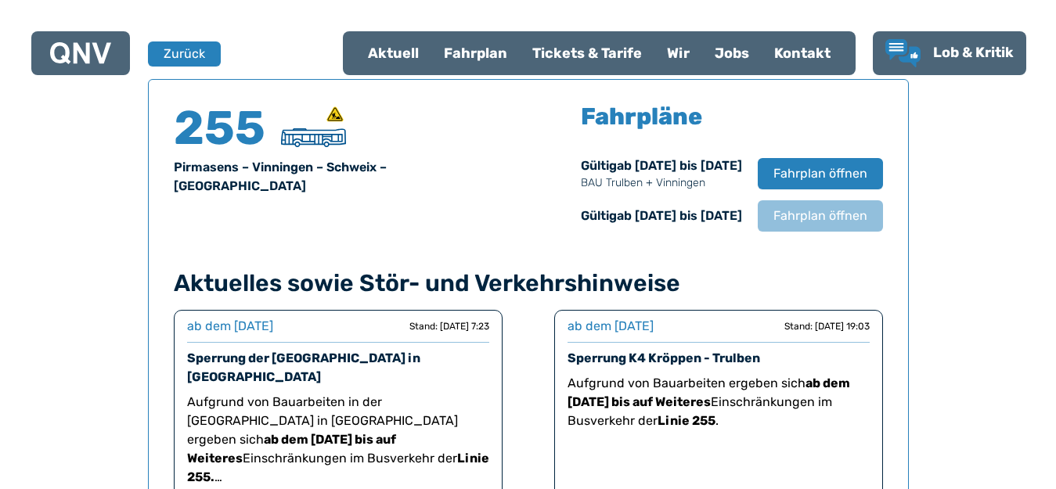
drag, startPoint x: 660, startPoint y: 215, endPoint x: 663, endPoint y: 203, distance: 12.9
click at [663, 207] on div "Gültig ab [DATE] bis [DATE]" at bounding box center [661, 216] width 161 height 19
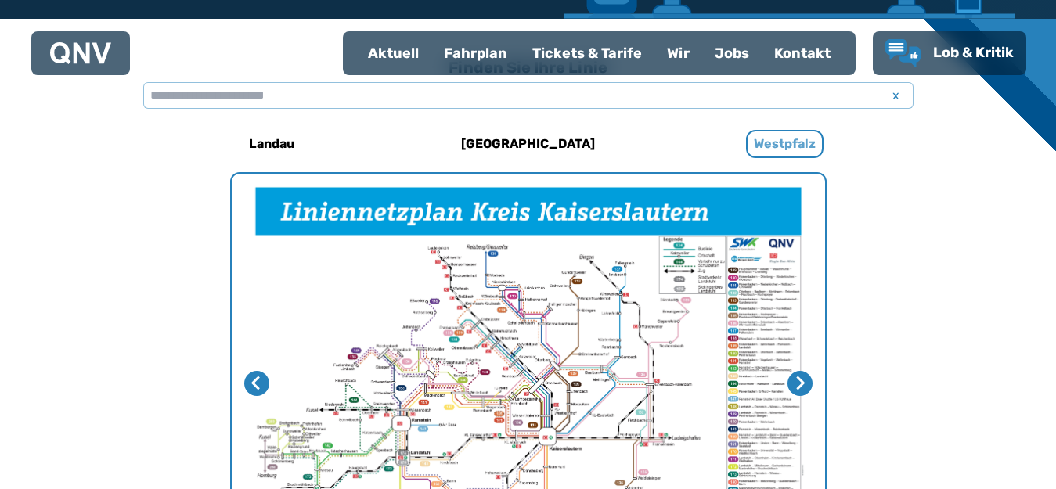
scroll to position [405, 0]
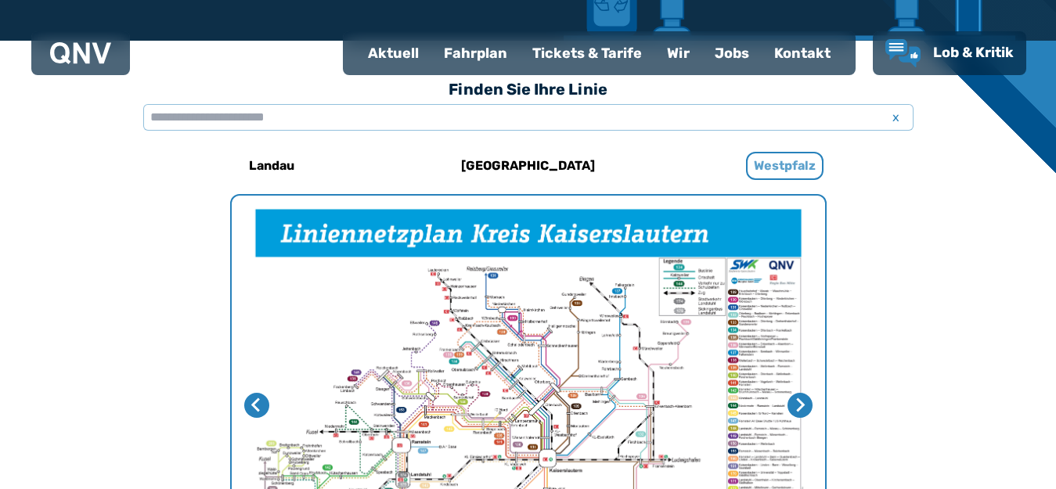
click at [768, 167] on h6 "Westpfalz" at bounding box center [784, 166] width 77 height 28
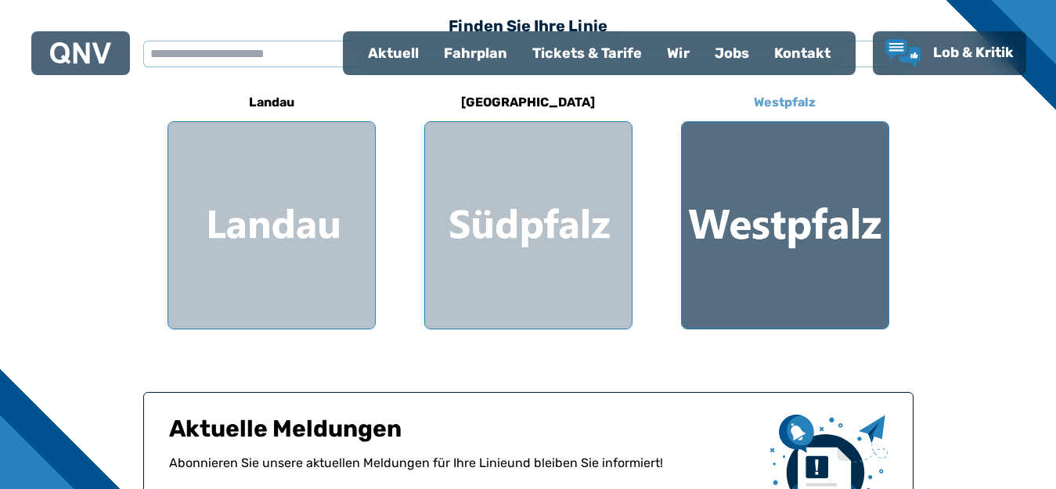
scroll to position [470, 0]
click at [744, 252] on div at bounding box center [785, 224] width 207 height 207
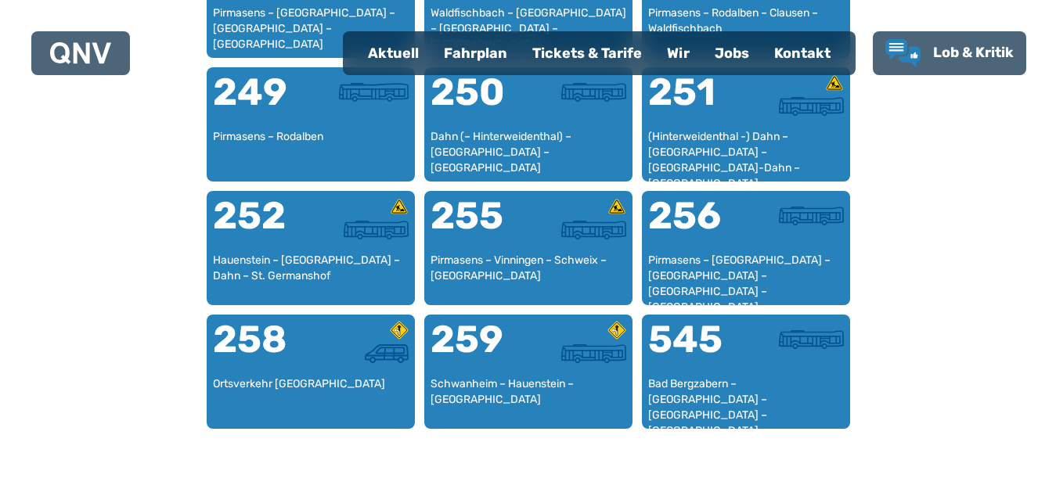
scroll to position [2023, 0]
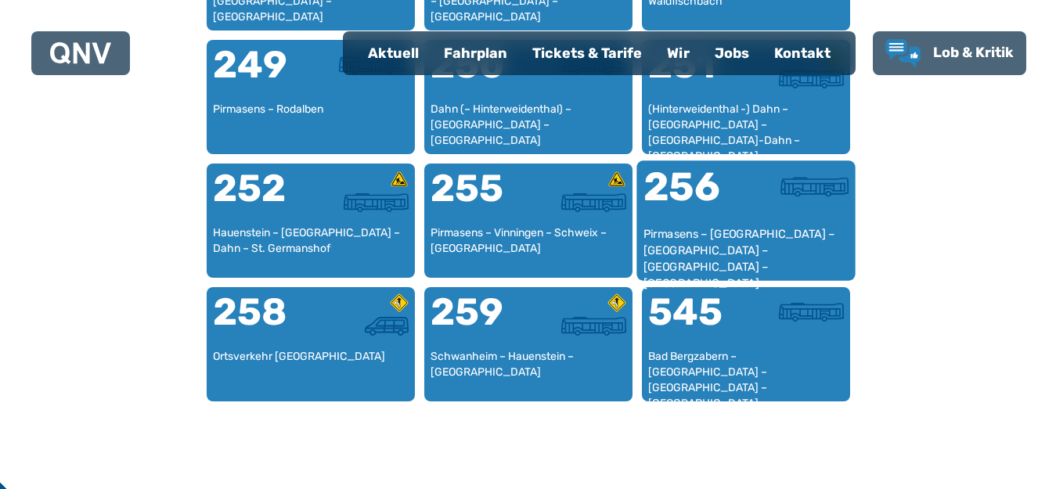
click at [733, 204] on div "256" at bounding box center [694, 197] width 103 height 59
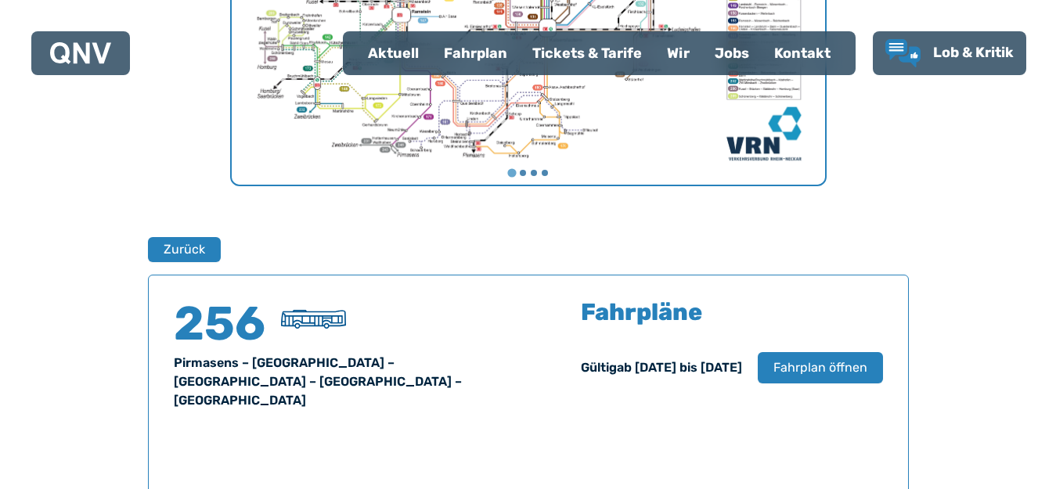
scroll to position [1032, 0]
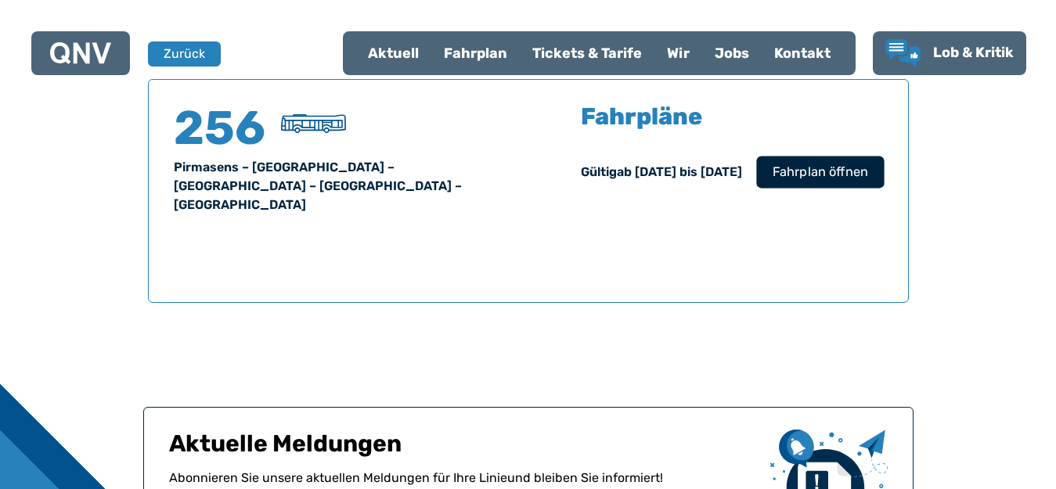
click at [808, 173] on span "Fahrplan öffnen" at bounding box center [819, 172] width 95 height 19
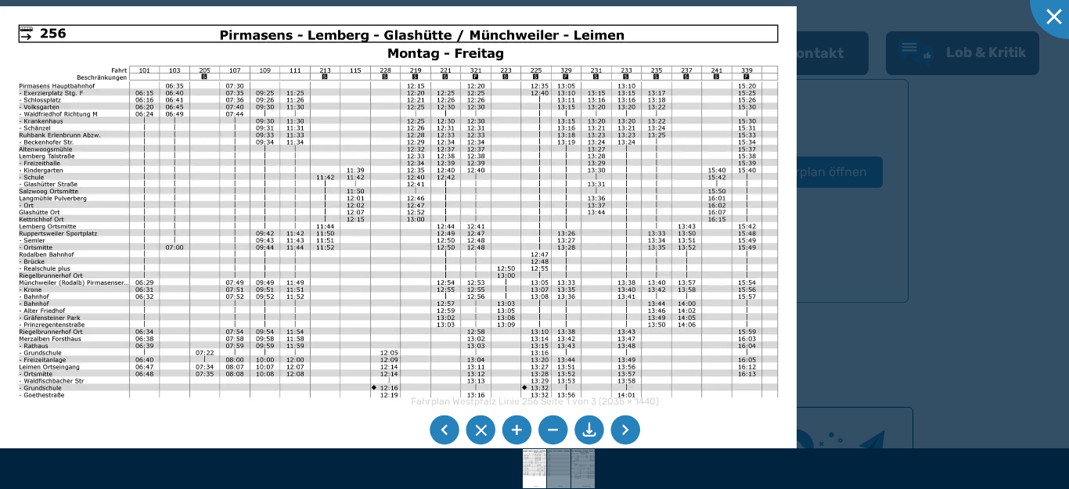
click at [618, 434] on li at bounding box center [626, 431] width 30 height 30
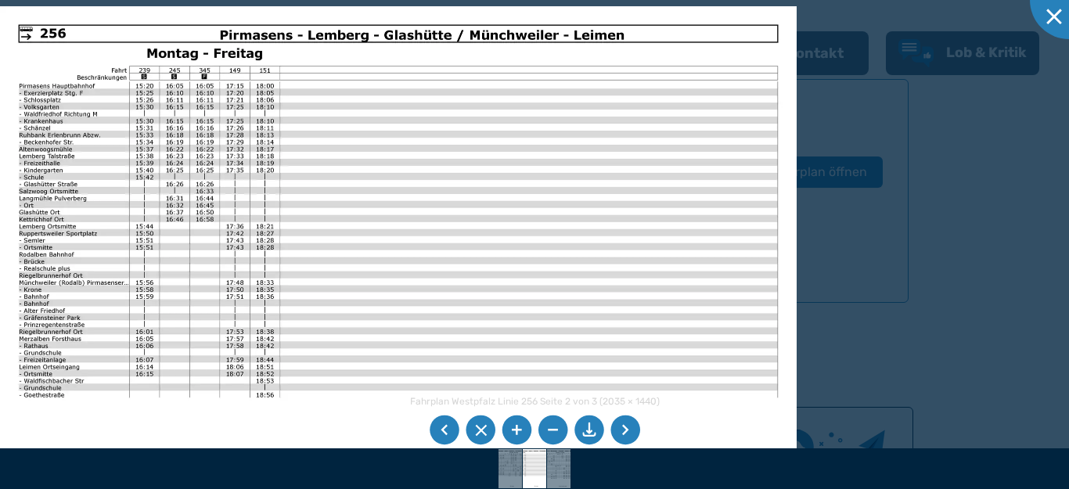
click at [618, 434] on li at bounding box center [626, 431] width 30 height 30
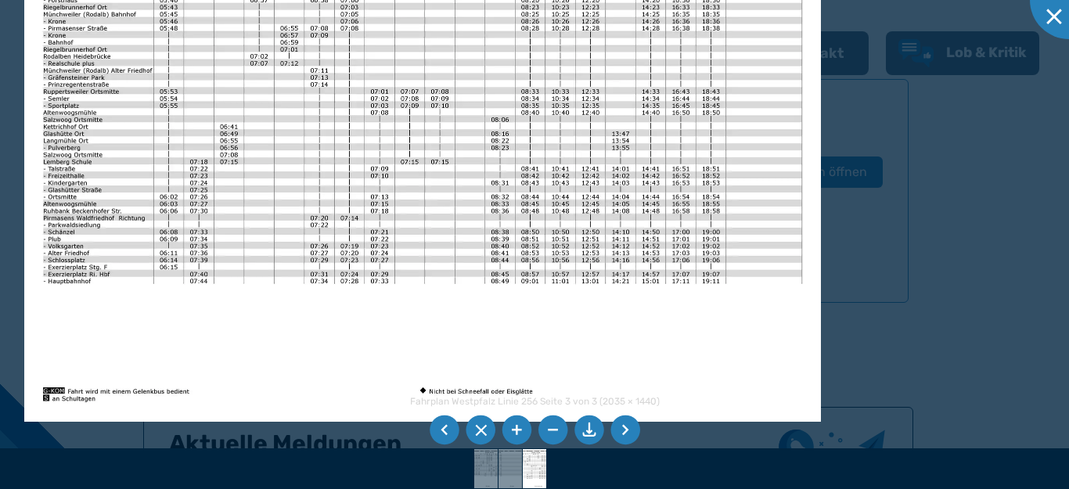
click at [413, 145] on img at bounding box center [422, 140] width 797 height 564
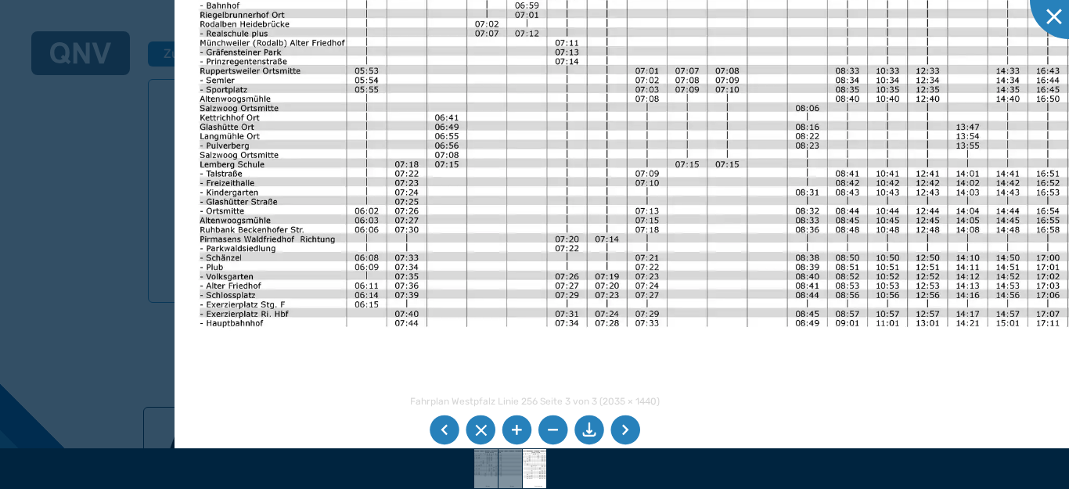
click at [319, 360] on img at bounding box center [705, 135] width 1060 height 750
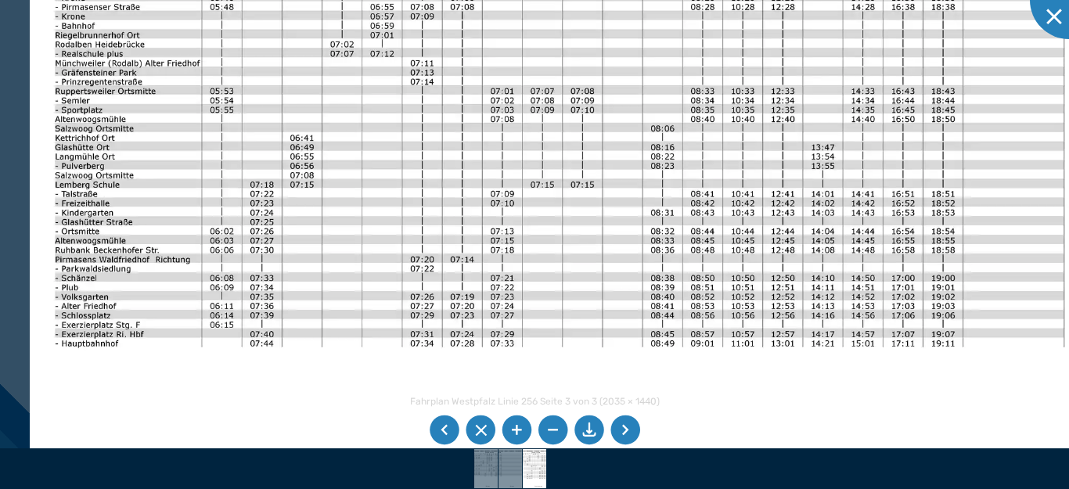
click at [570, 341] on img at bounding box center [560, 156] width 1060 height 750
click at [630, 430] on li at bounding box center [626, 431] width 30 height 30
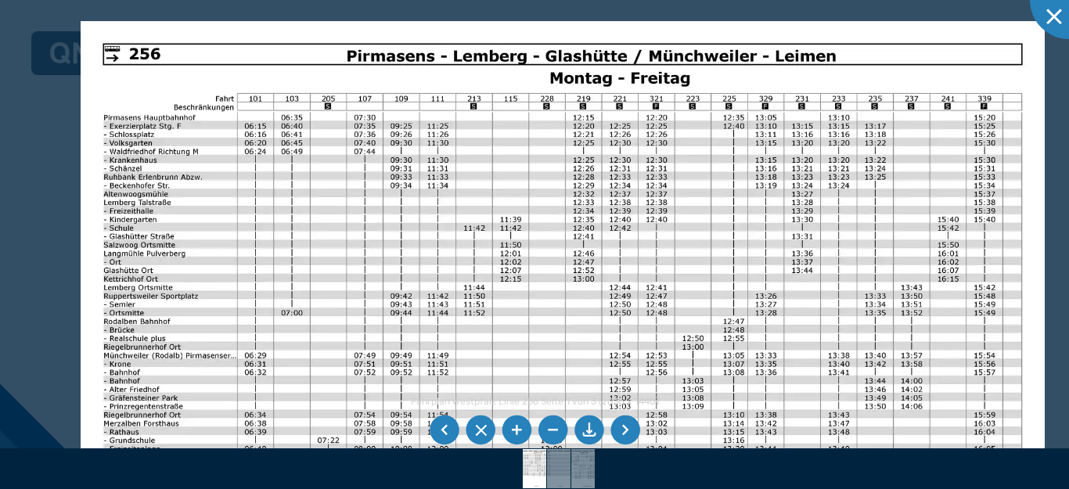
click at [371, 222] on img at bounding box center [563, 362] width 964 height 682
click at [1049, 12] on div at bounding box center [1069, 0] width 78 height 78
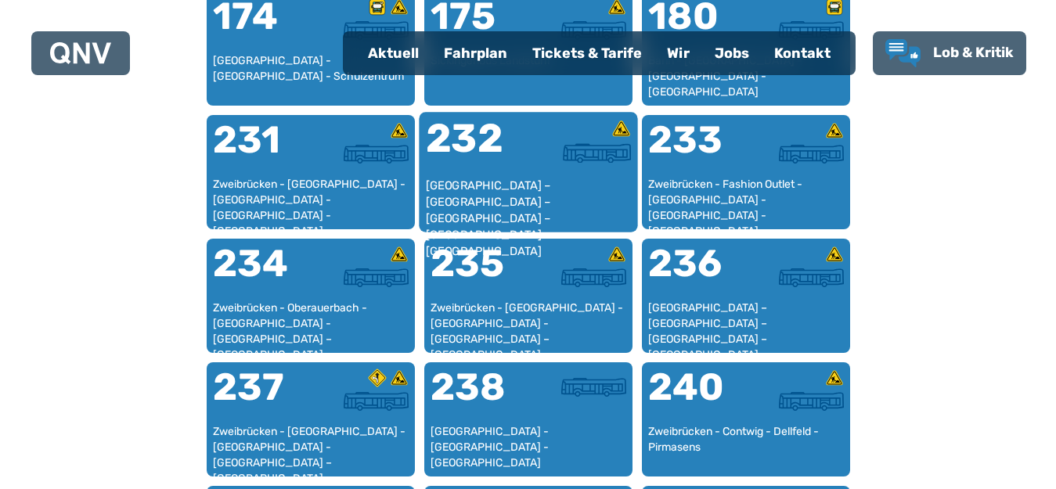
scroll to position [1421, 0]
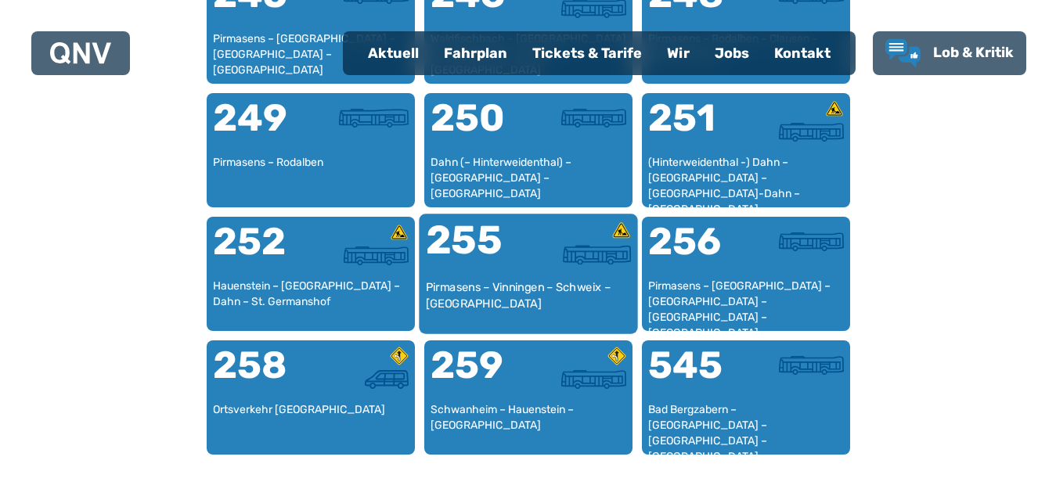
click at [509, 253] on div "255" at bounding box center [476, 250] width 103 height 59
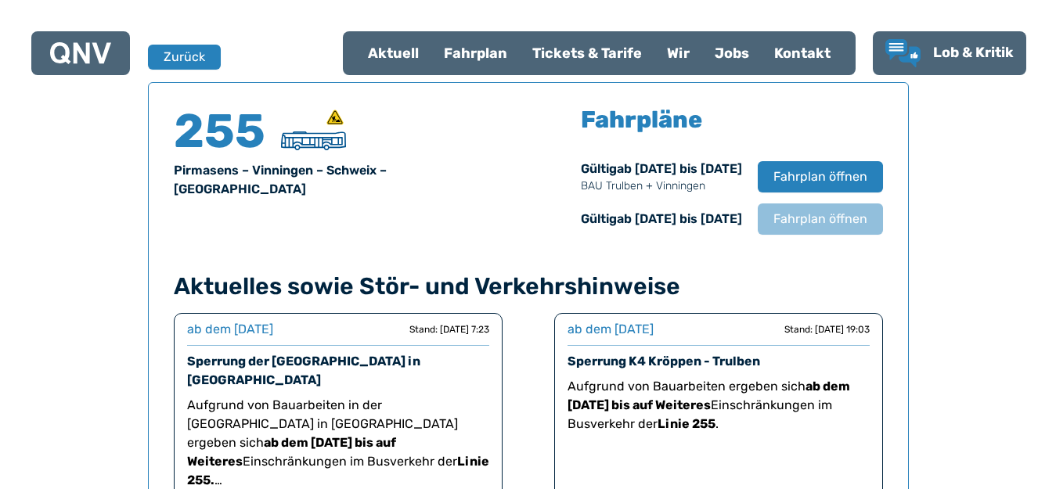
scroll to position [1032, 0]
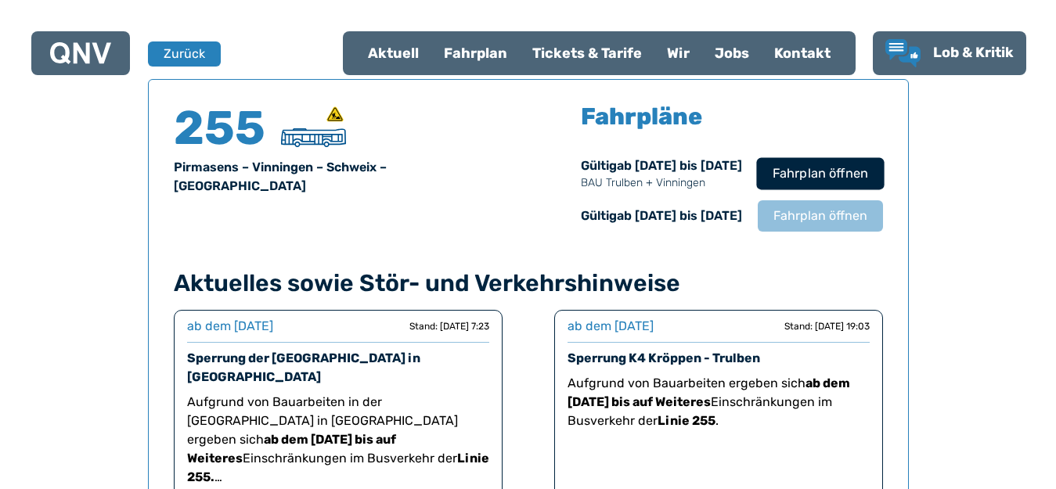
click at [805, 168] on span "Fahrplan öffnen" at bounding box center [819, 173] width 95 height 19
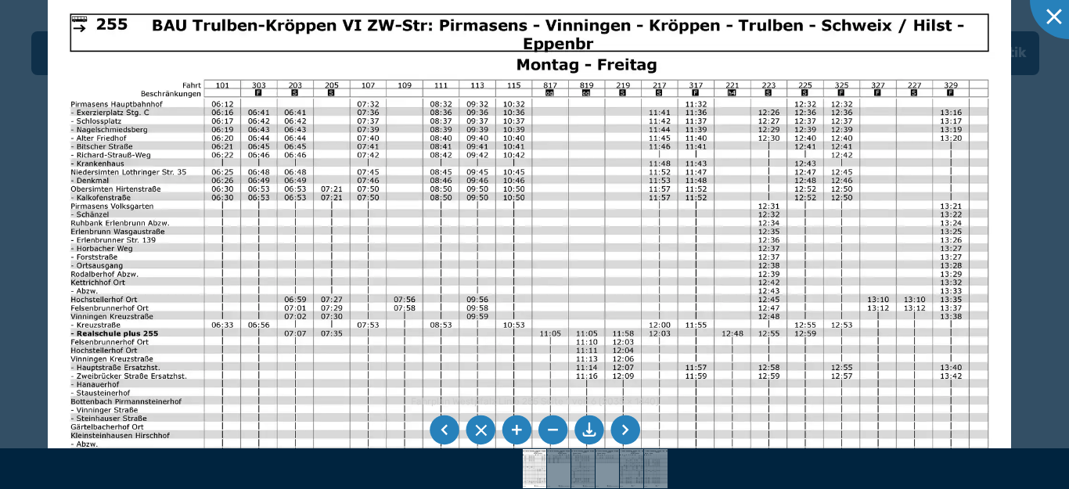
click at [401, 294] on img at bounding box center [530, 332] width 964 height 682
click at [1055, 17] on div at bounding box center [1069, 0] width 78 height 78
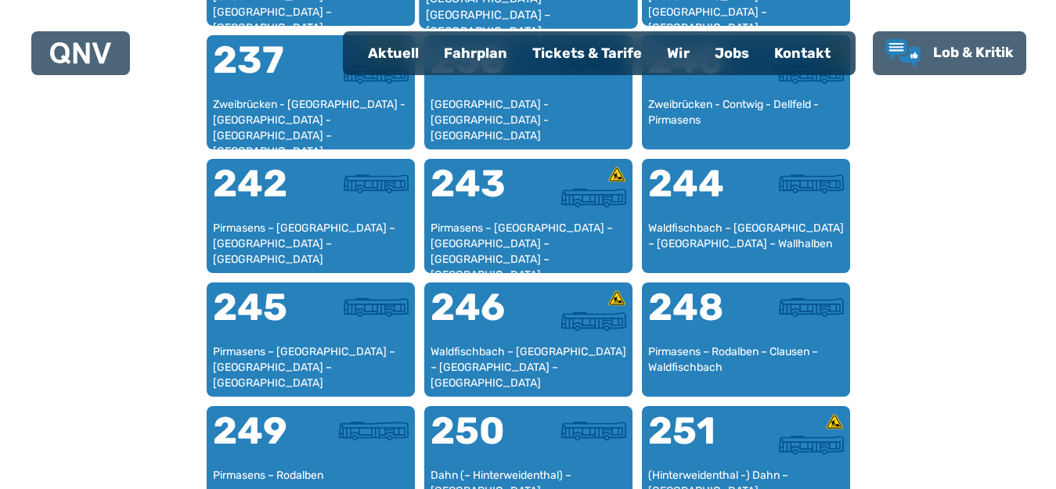
scroll to position [1813, 0]
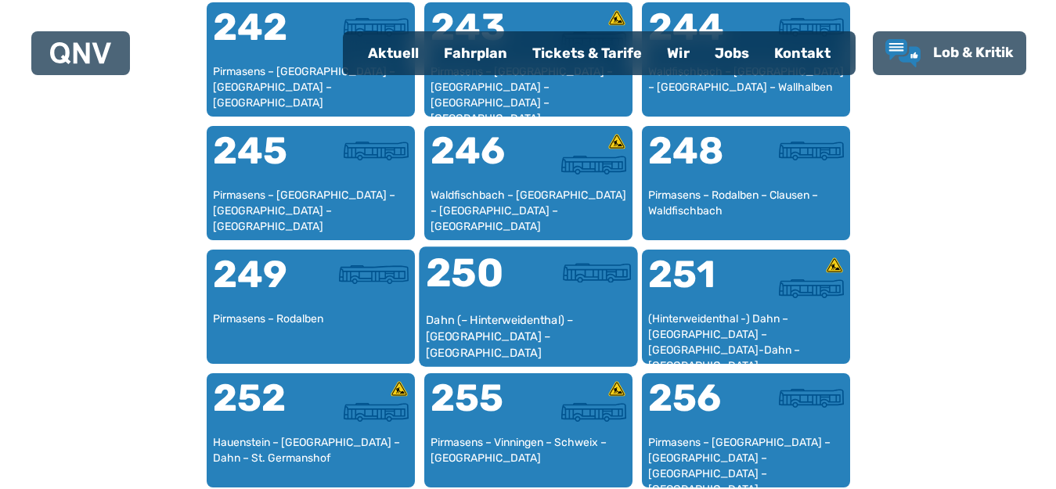
click at [513, 288] on div "250" at bounding box center [476, 283] width 103 height 59
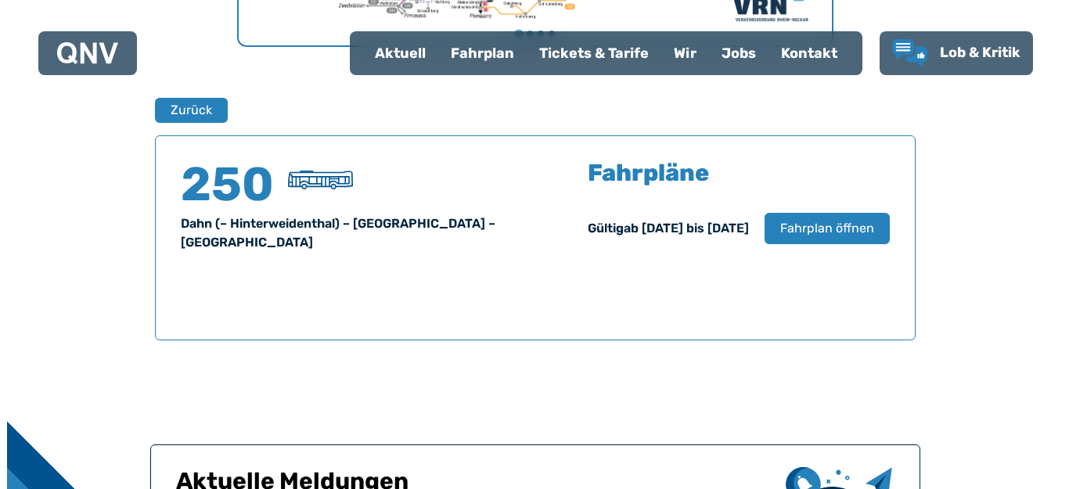
scroll to position [1032, 0]
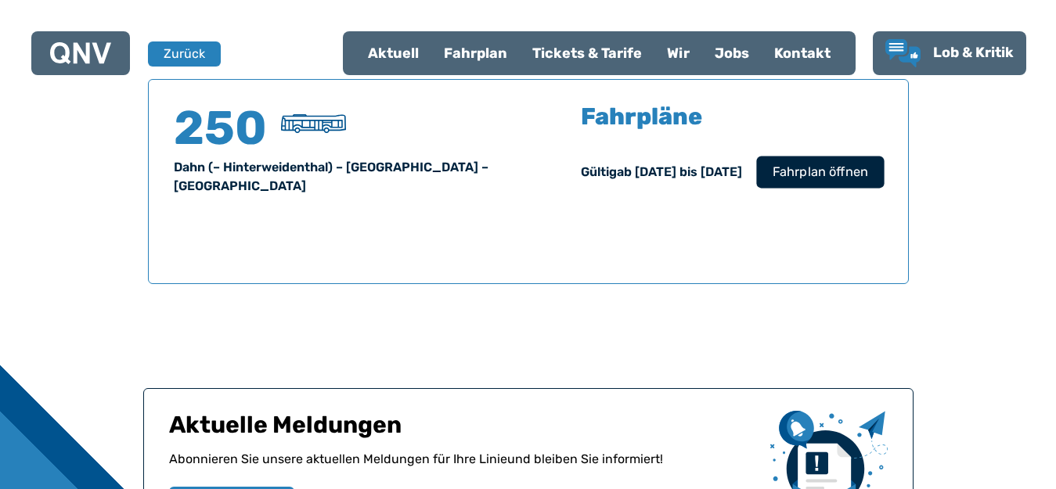
click at [827, 172] on span "Fahrplan öffnen" at bounding box center [819, 172] width 95 height 19
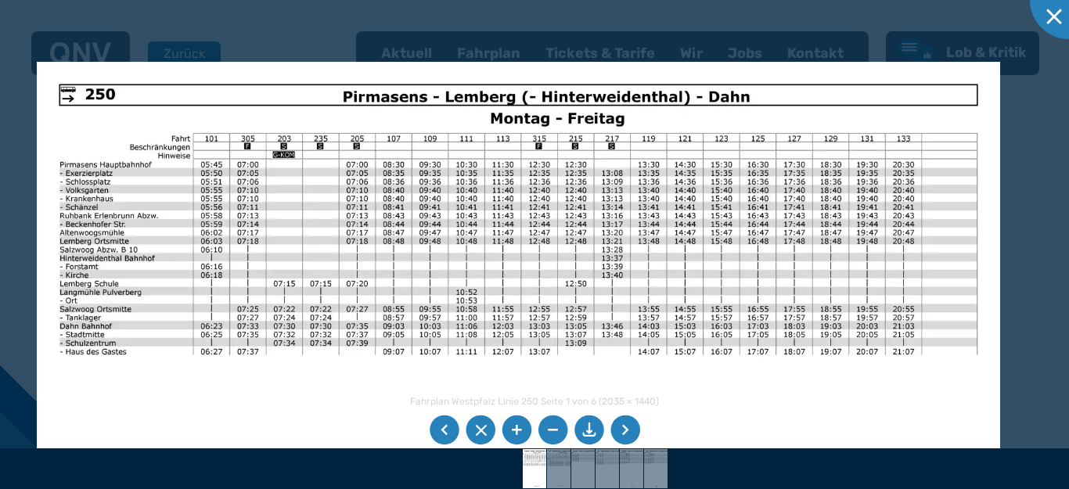
click at [445, 253] on img at bounding box center [519, 403] width 964 height 682
